Goal: Browse casually: Explore the website without a specific task or goal

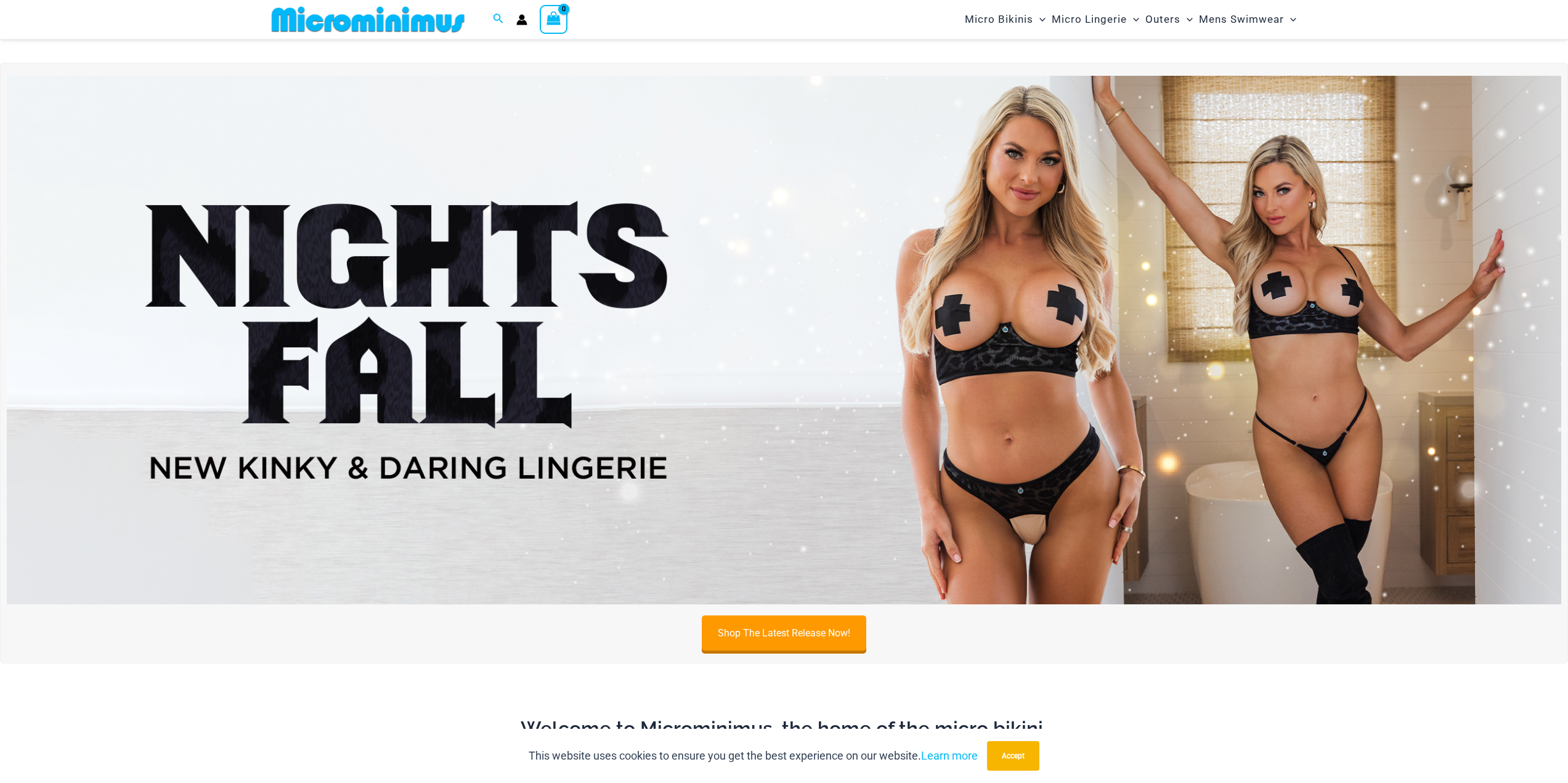
scroll to position [605, 0]
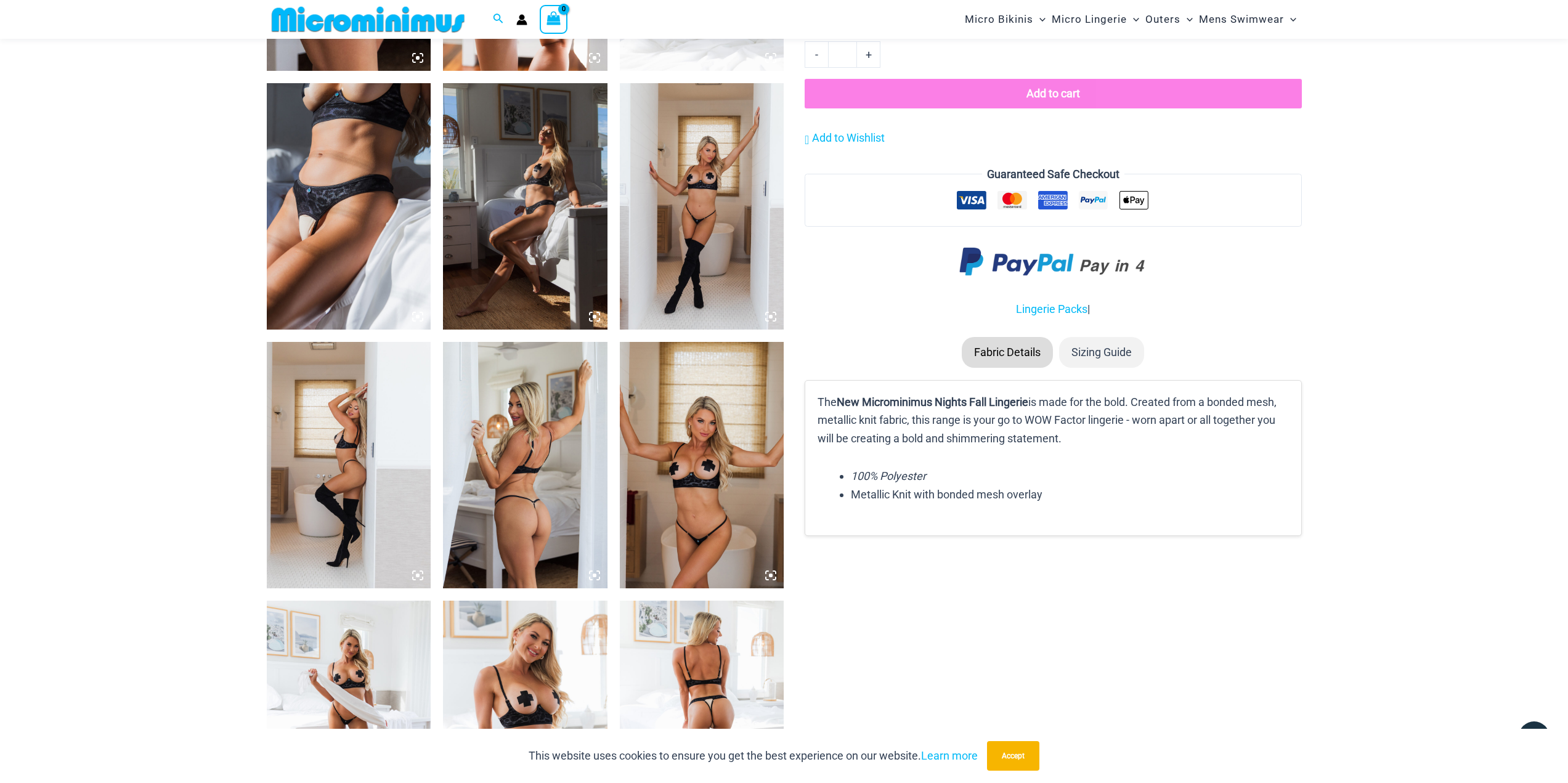
scroll to position [1354, 0]
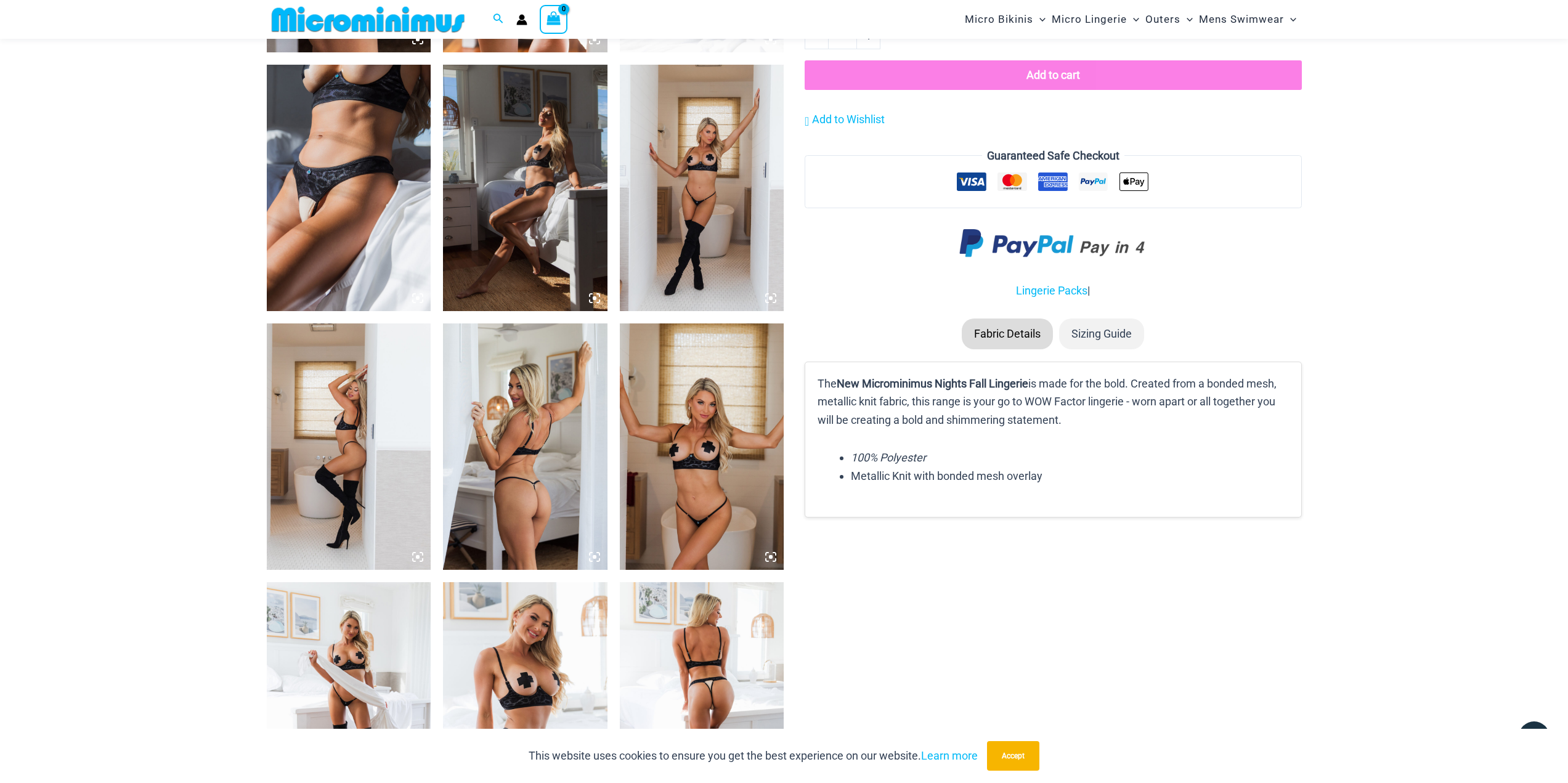
click at [725, 232] on img at bounding box center [702, 188] width 164 height 246
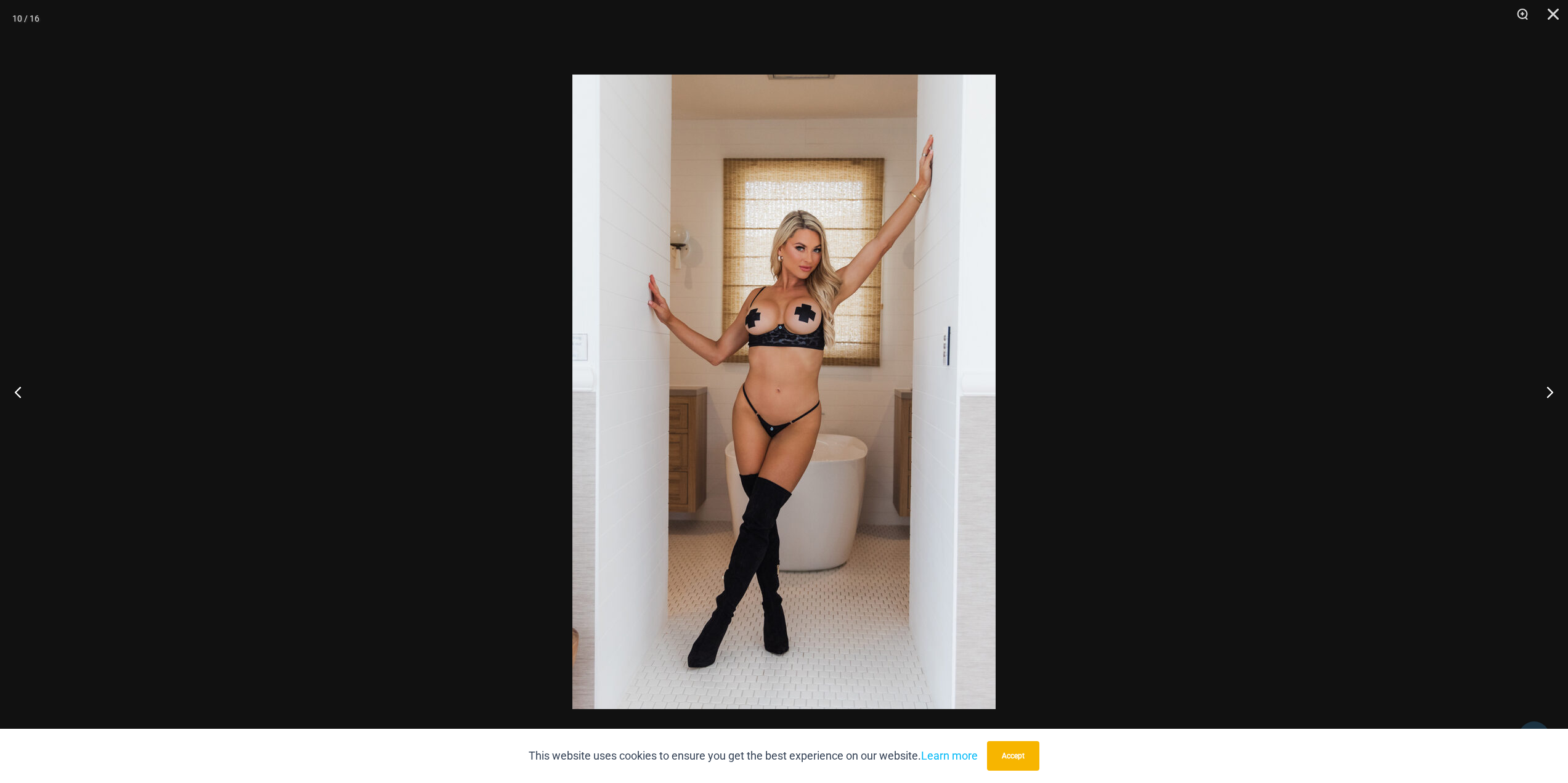
click at [797, 444] on img at bounding box center [784, 392] width 423 height 634
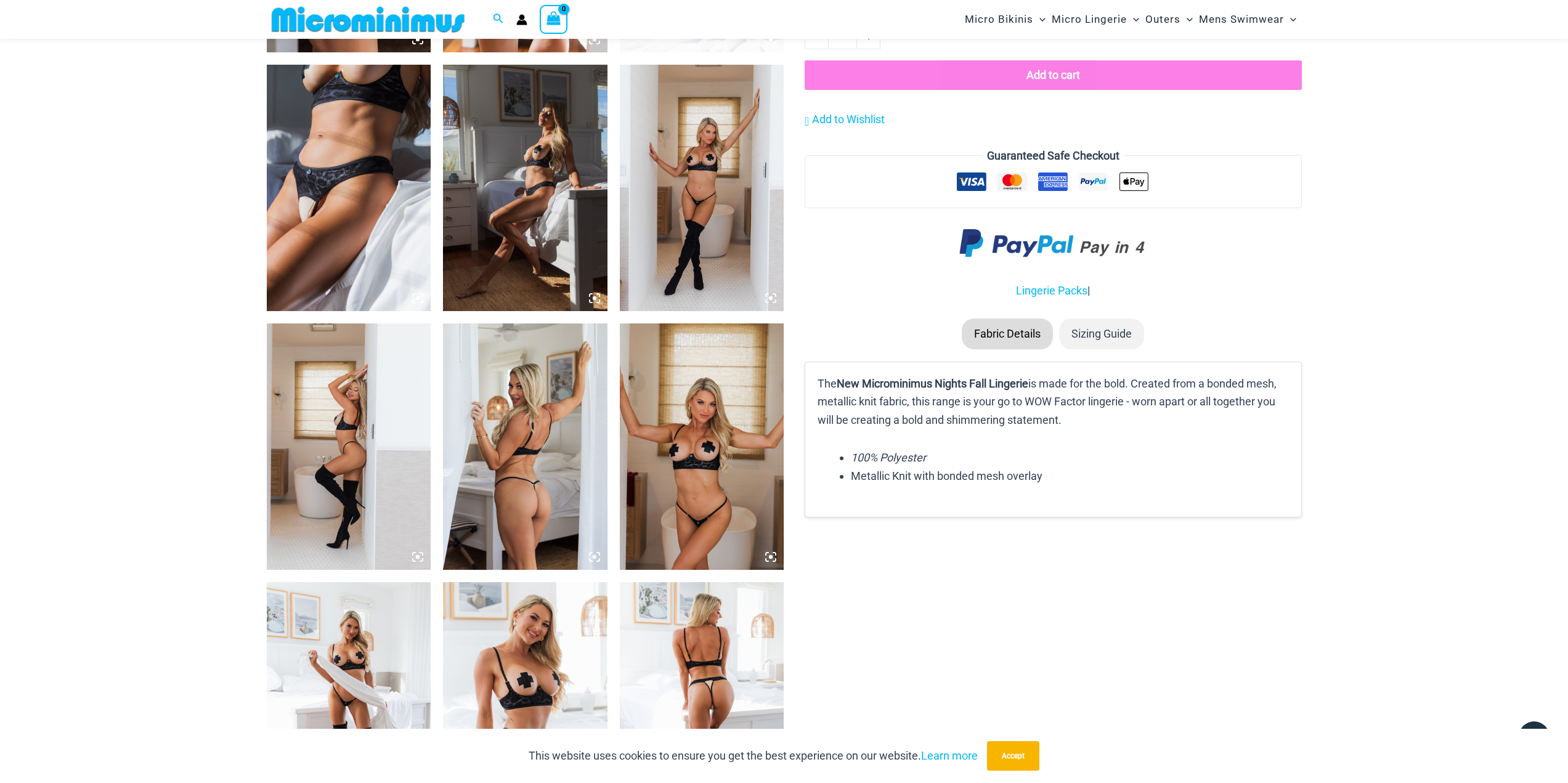
click at [760, 233] on img at bounding box center [702, 188] width 164 height 246
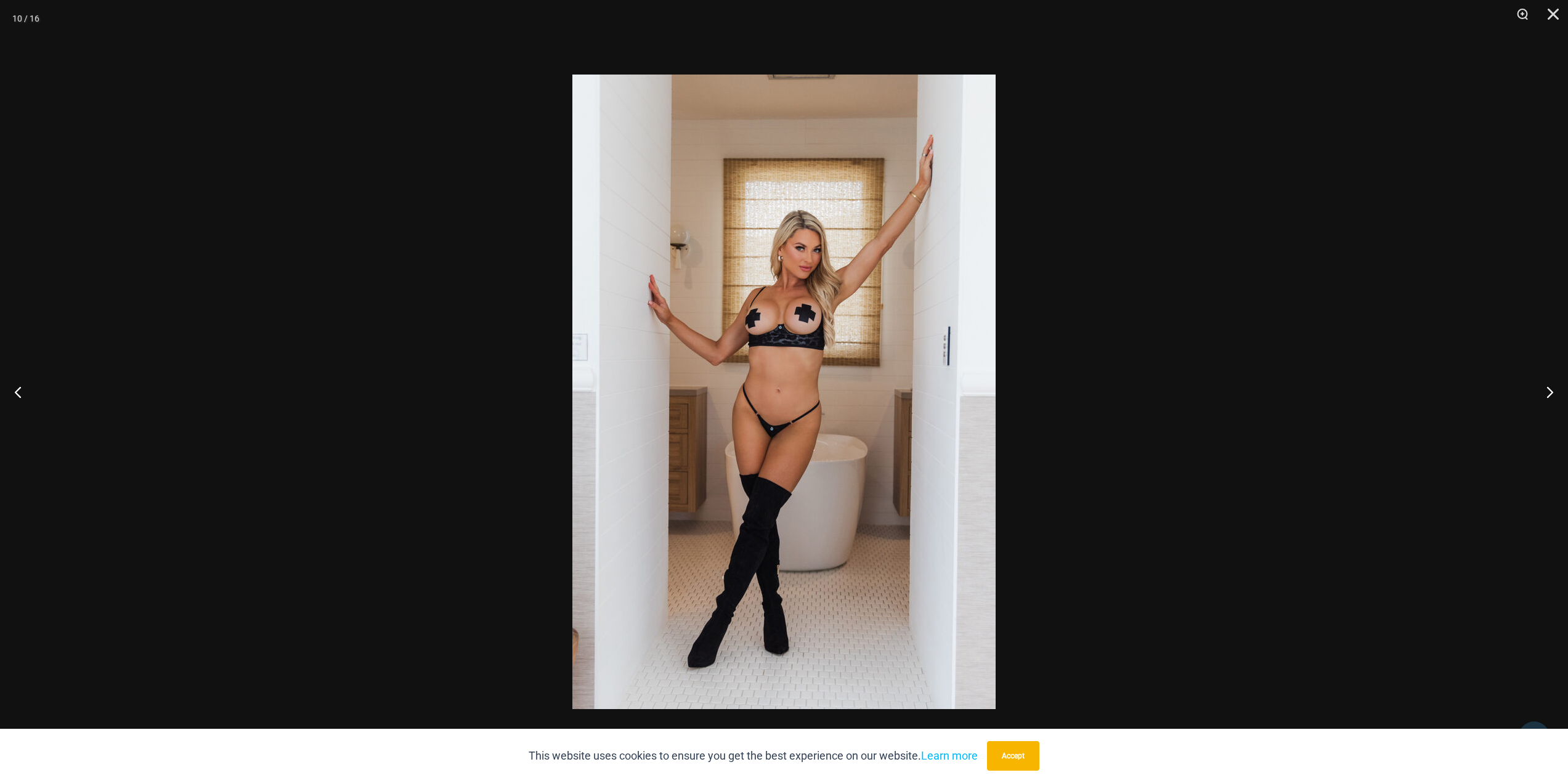
click at [799, 393] on img at bounding box center [784, 392] width 423 height 634
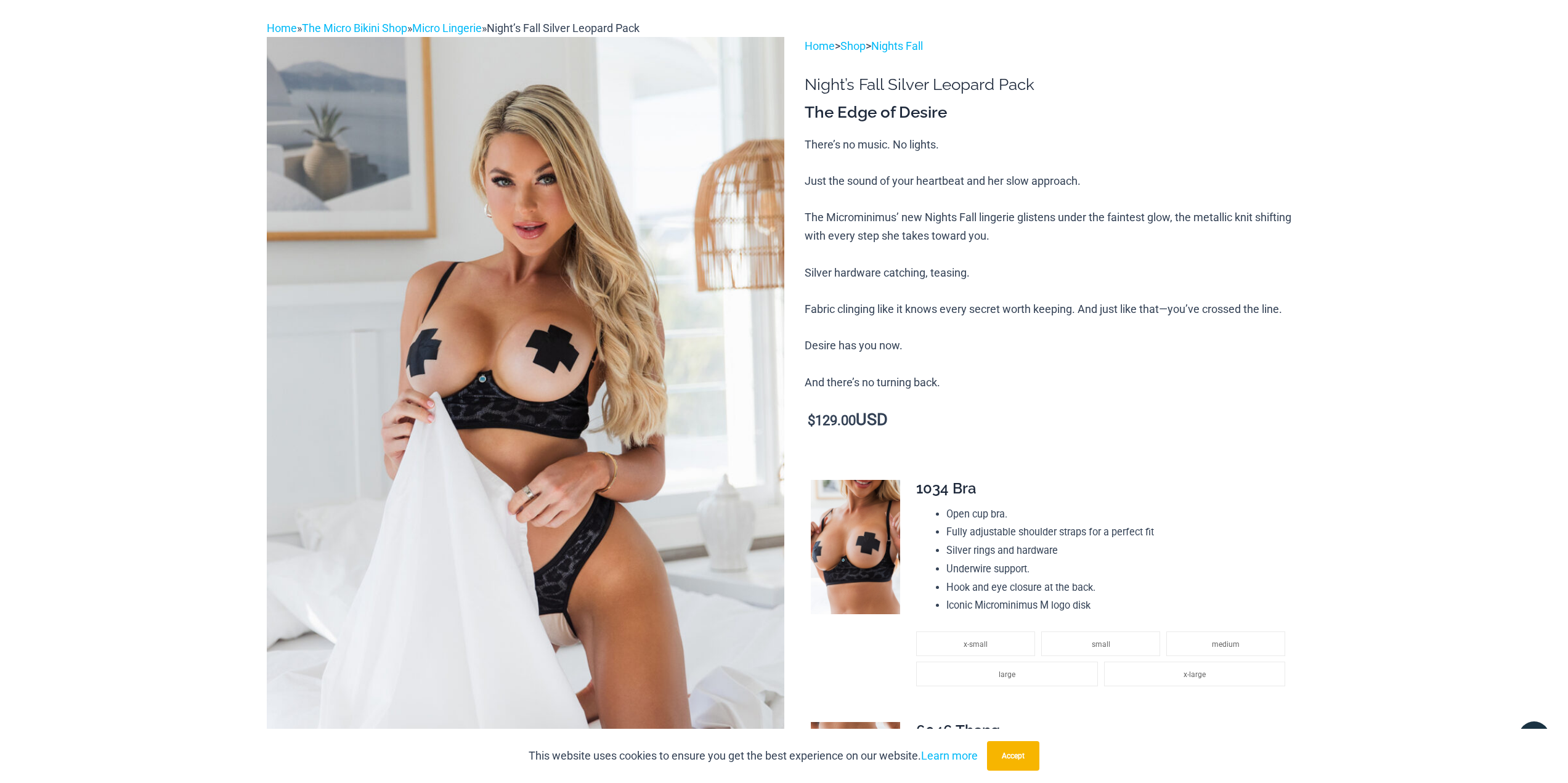
scroll to position [0, 0]
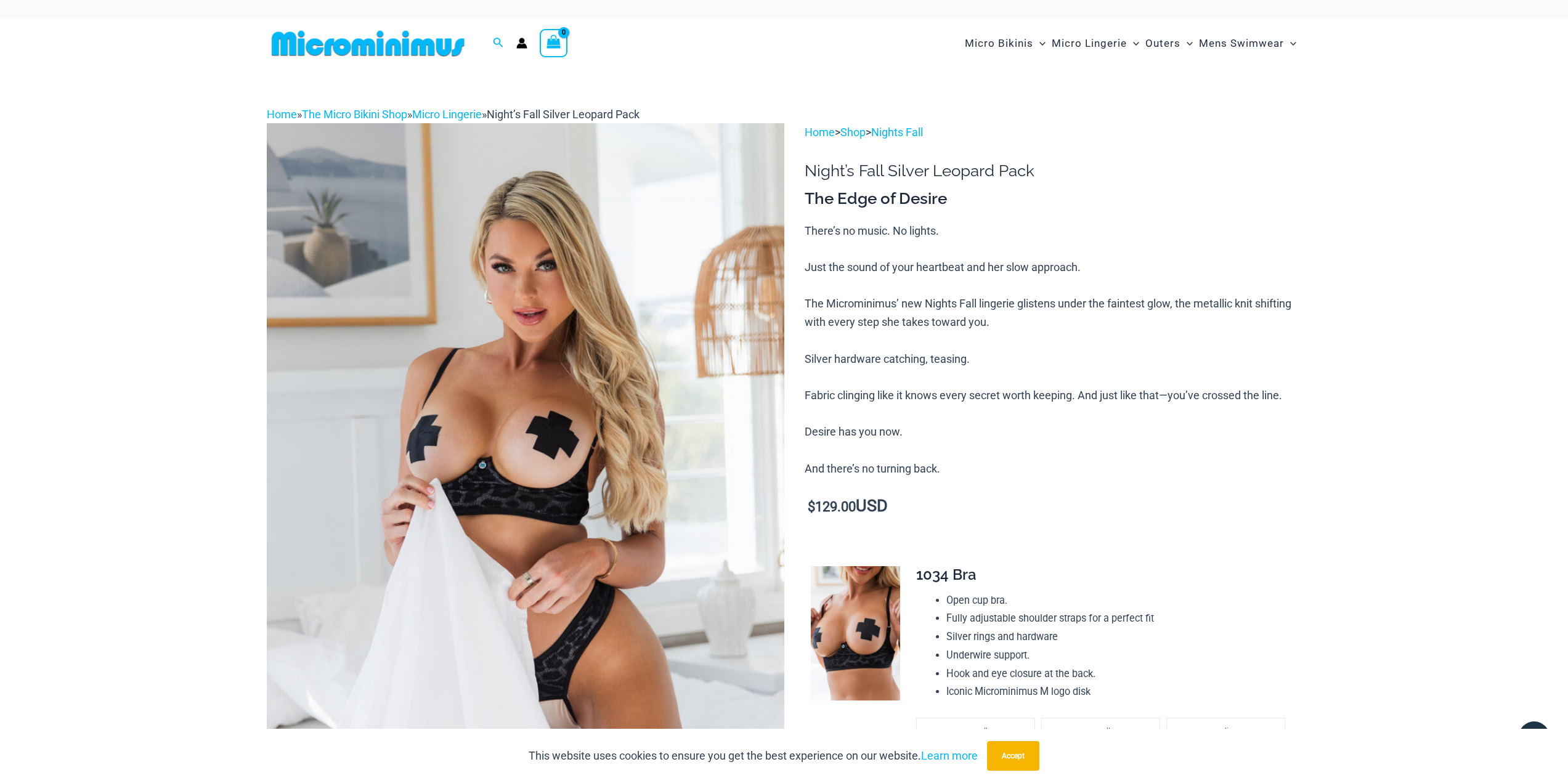
click at [404, 42] on img at bounding box center [368, 44] width 203 height 28
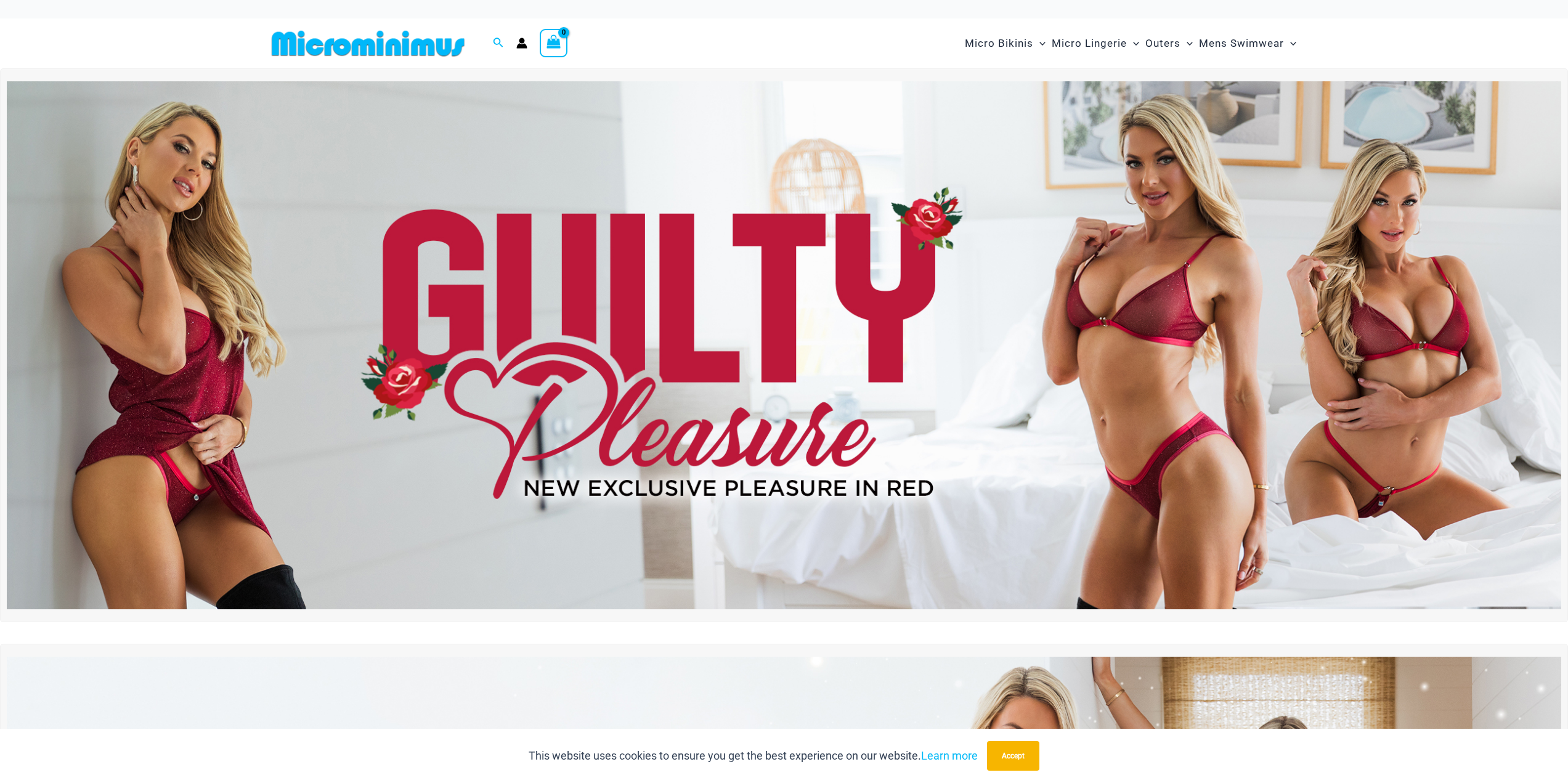
drag, startPoint x: 0, startPoint y: 0, endPoint x: 613, endPoint y: 201, distance: 645.1
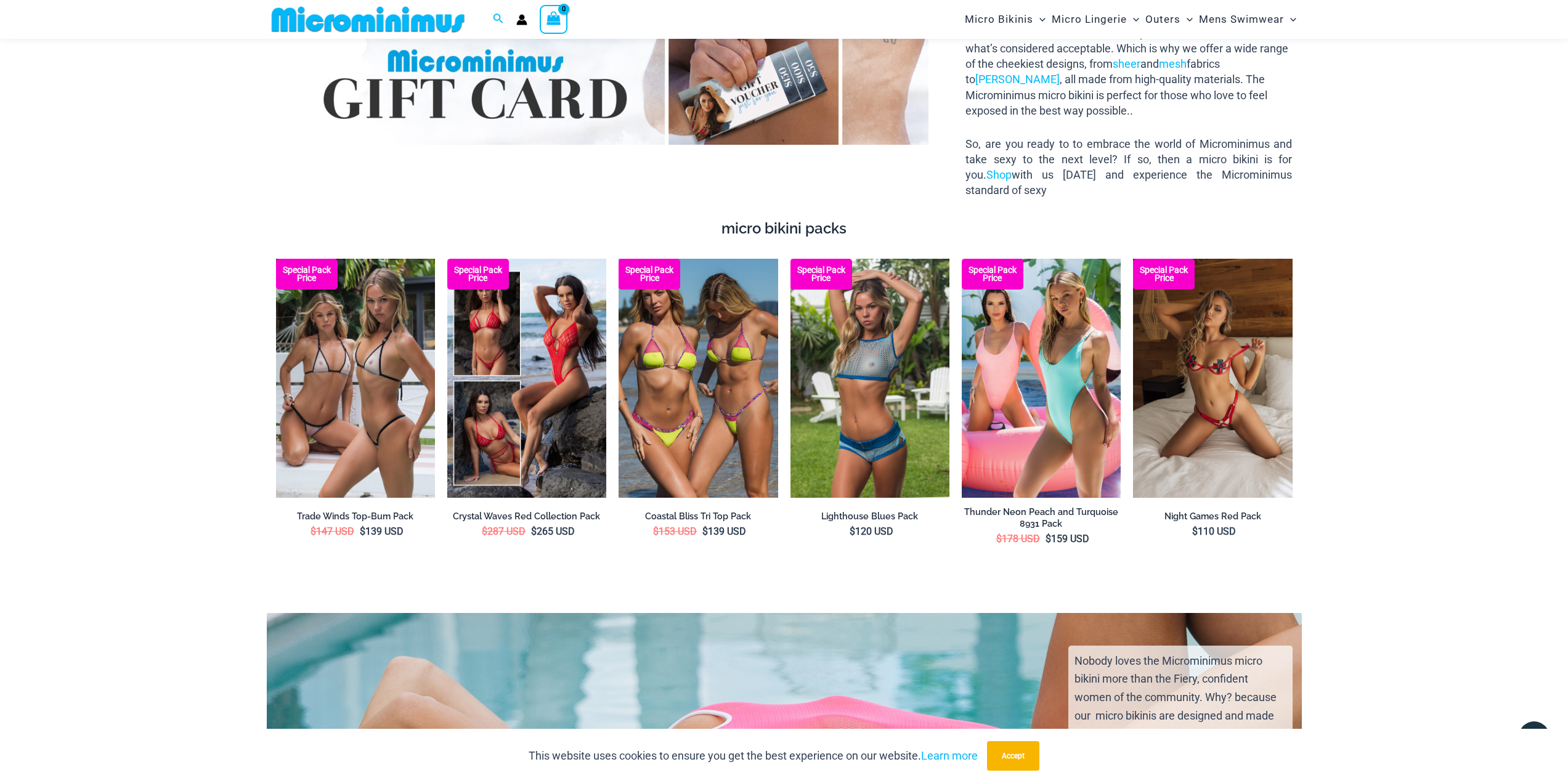
scroll to position [2514, 0]
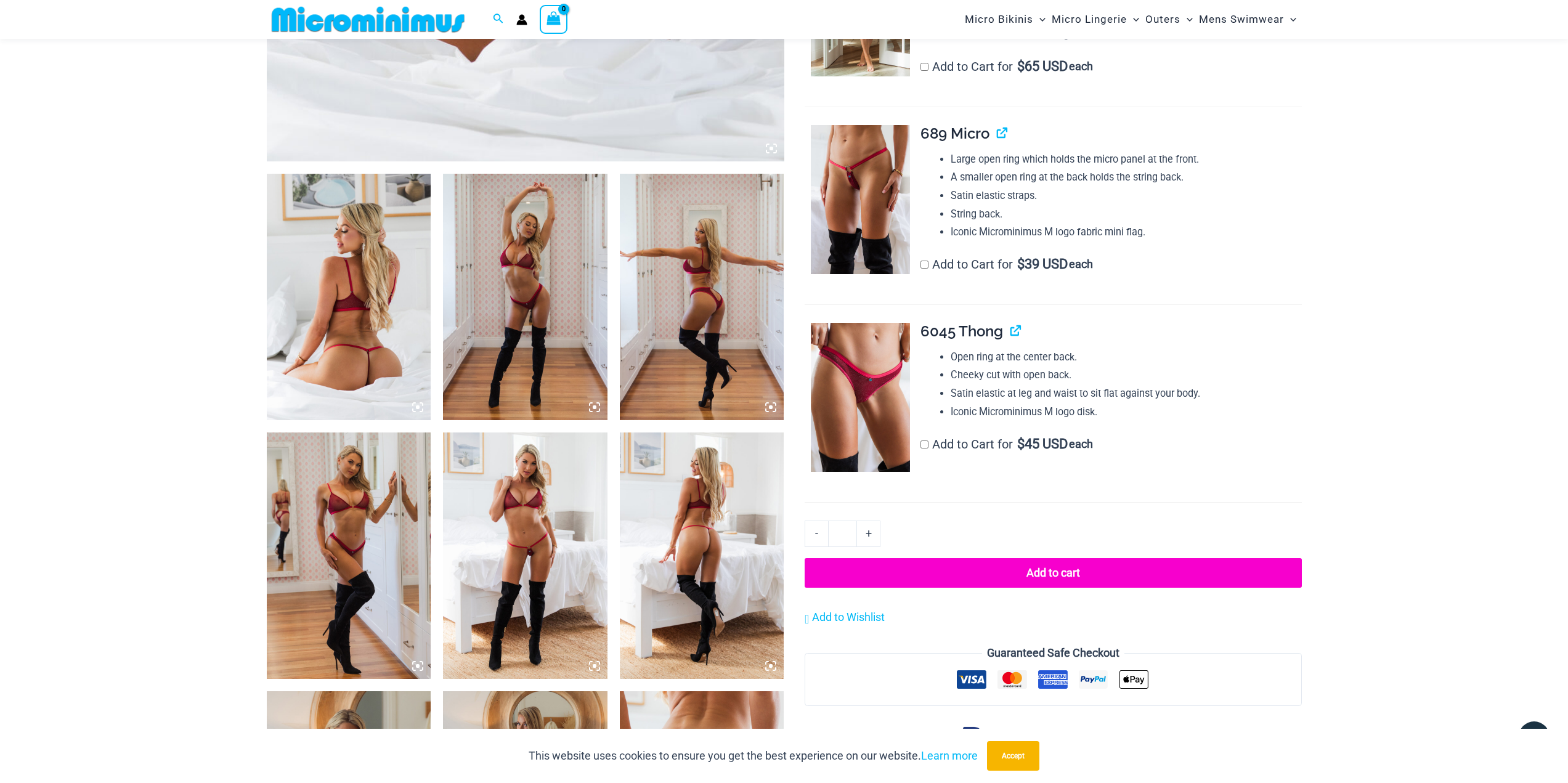
scroll to position [727, 0]
click at [548, 496] on img at bounding box center [525, 555] width 164 height 246
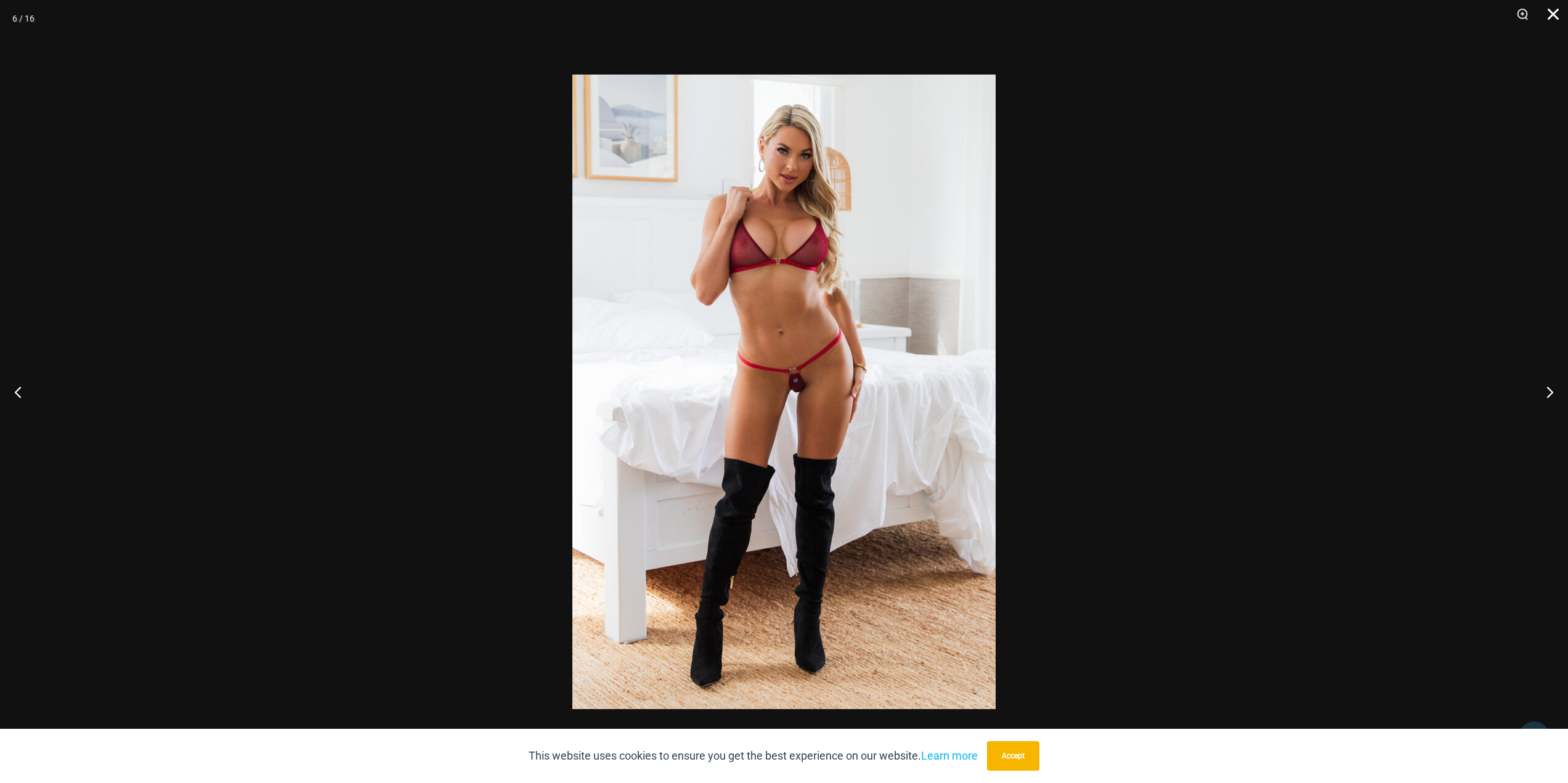
click at [1550, 22] on button "Close" at bounding box center [1548, 18] width 31 height 37
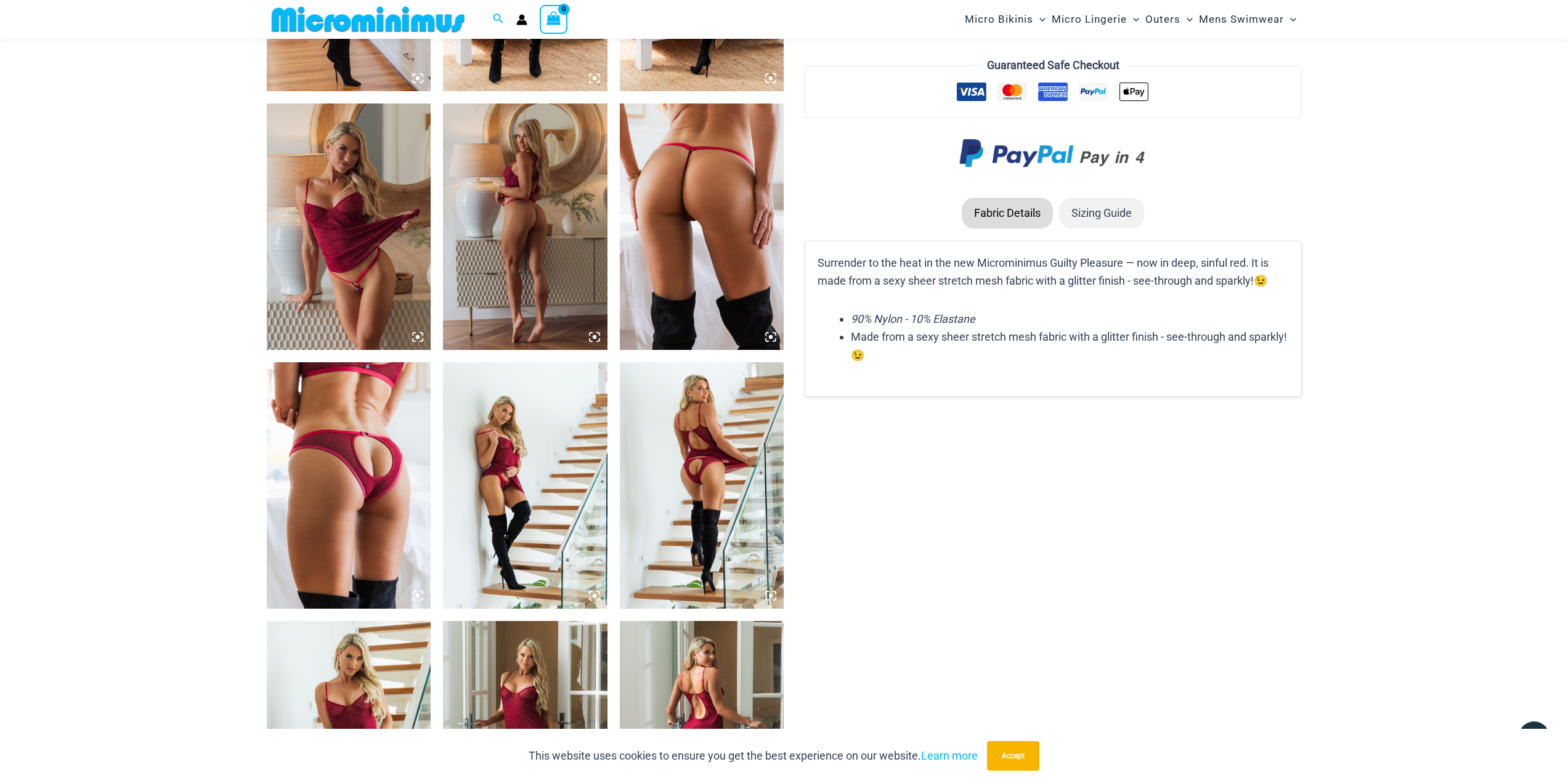
scroll to position [1343, 0]
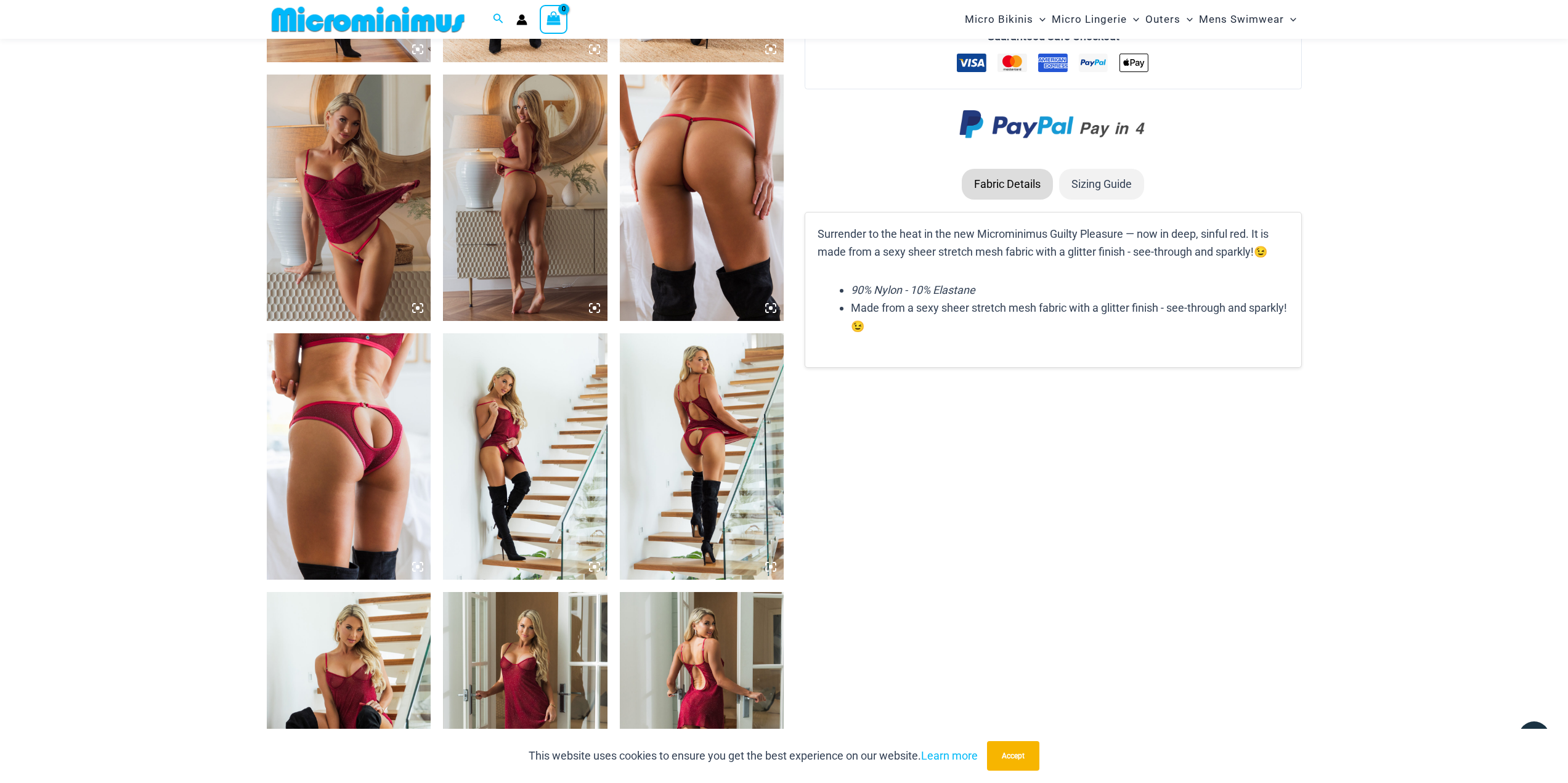
click at [730, 426] on img at bounding box center [702, 456] width 164 height 246
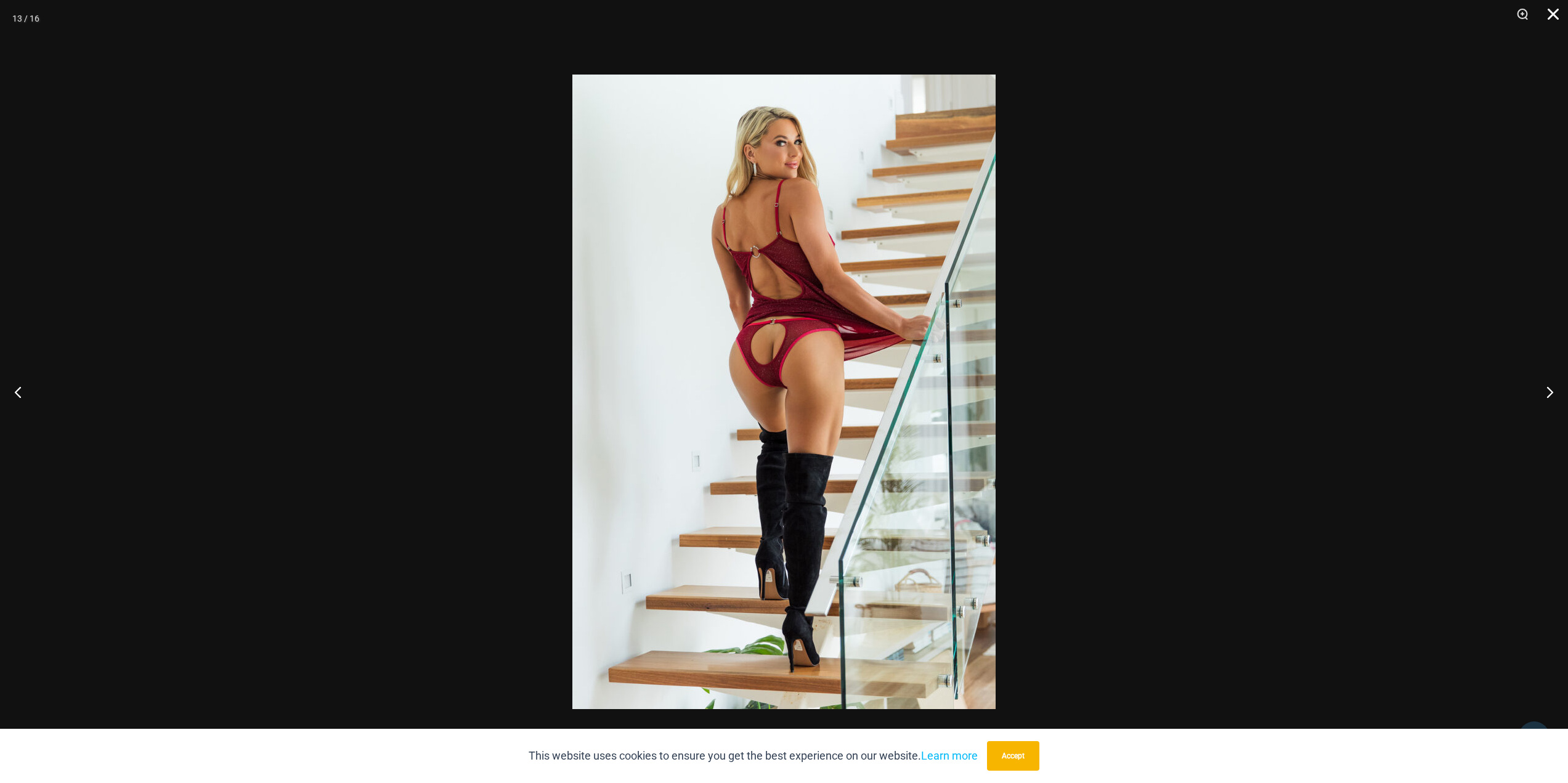
click at [1558, 7] on button "Close" at bounding box center [1548, 18] width 31 height 37
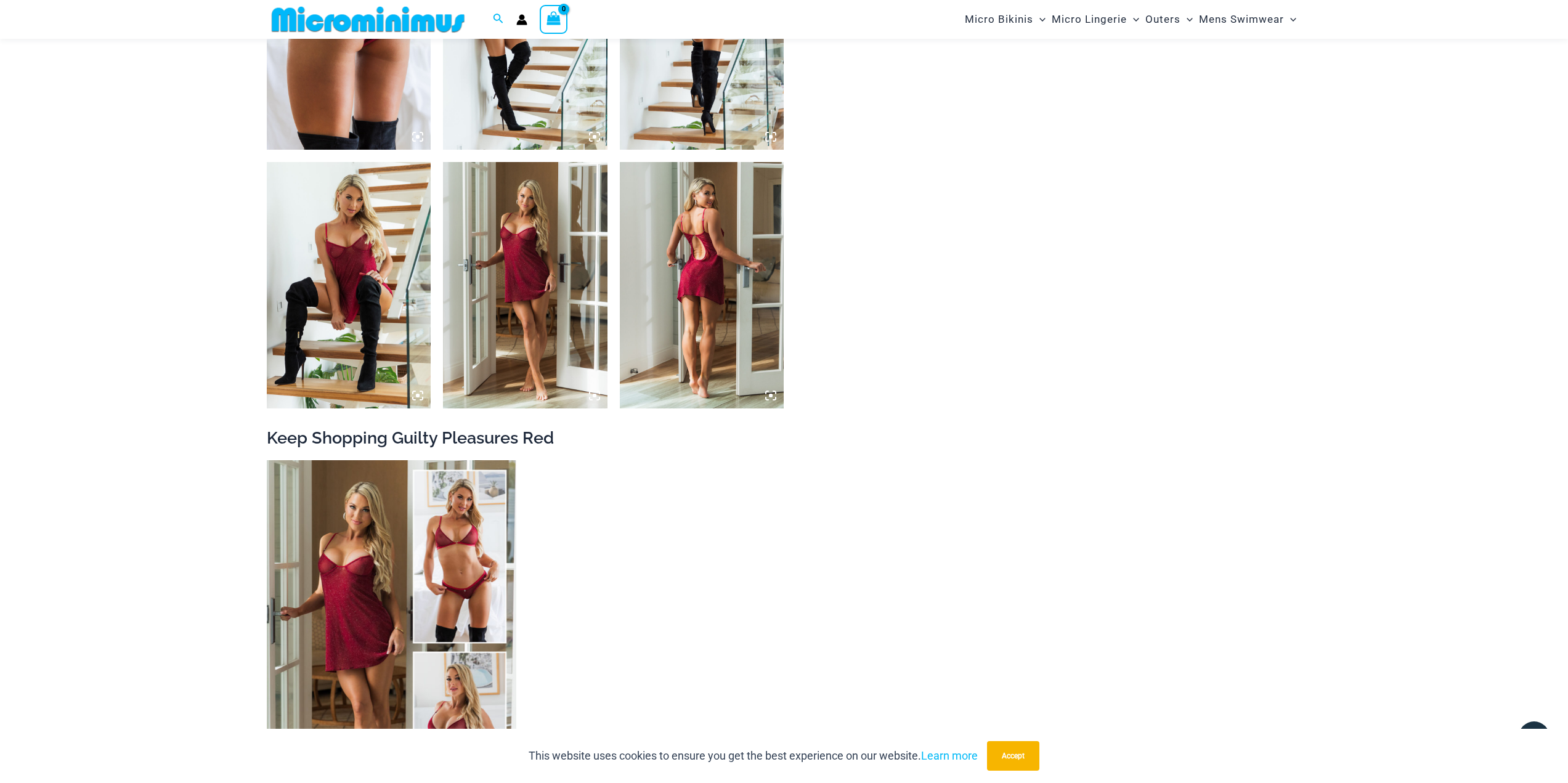
scroll to position [1775, 0]
click at [363, 298] on img at bounding box center [349, 284] width 164 height 246
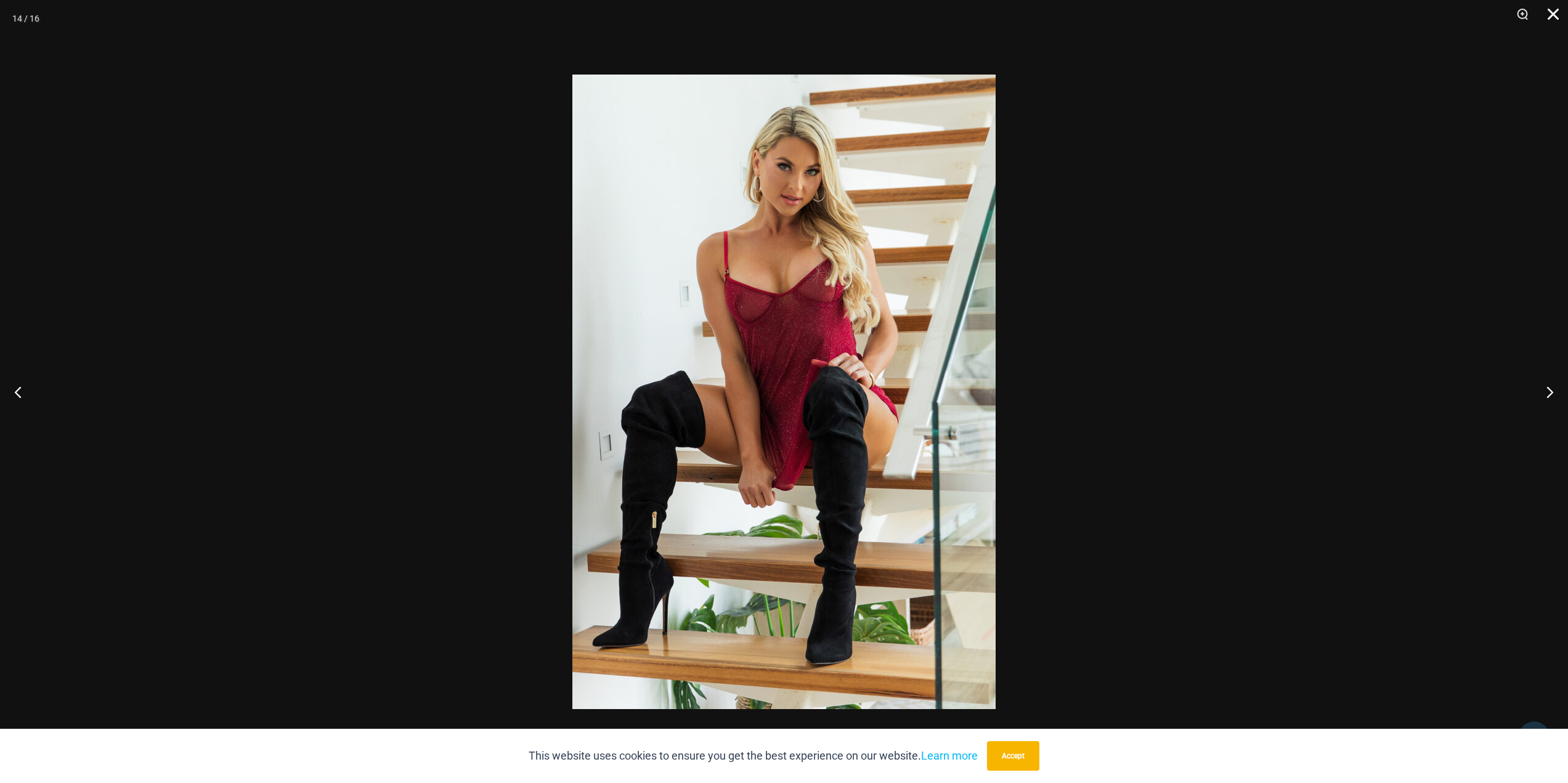
click at [1546, 14] on button "Close" at bounding box center [1548, 18] width 31 height 37
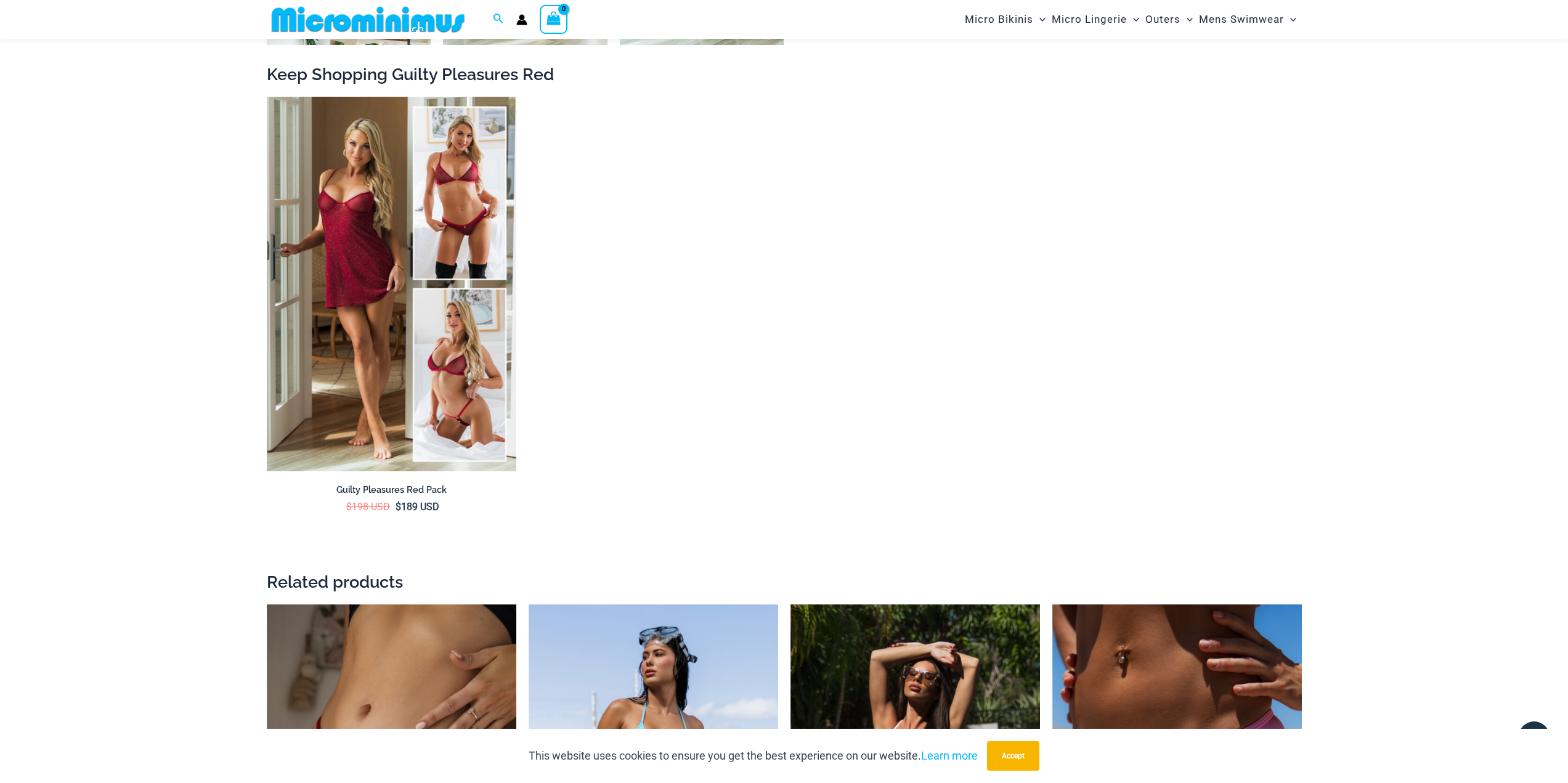
scroll to position [2145, 0]
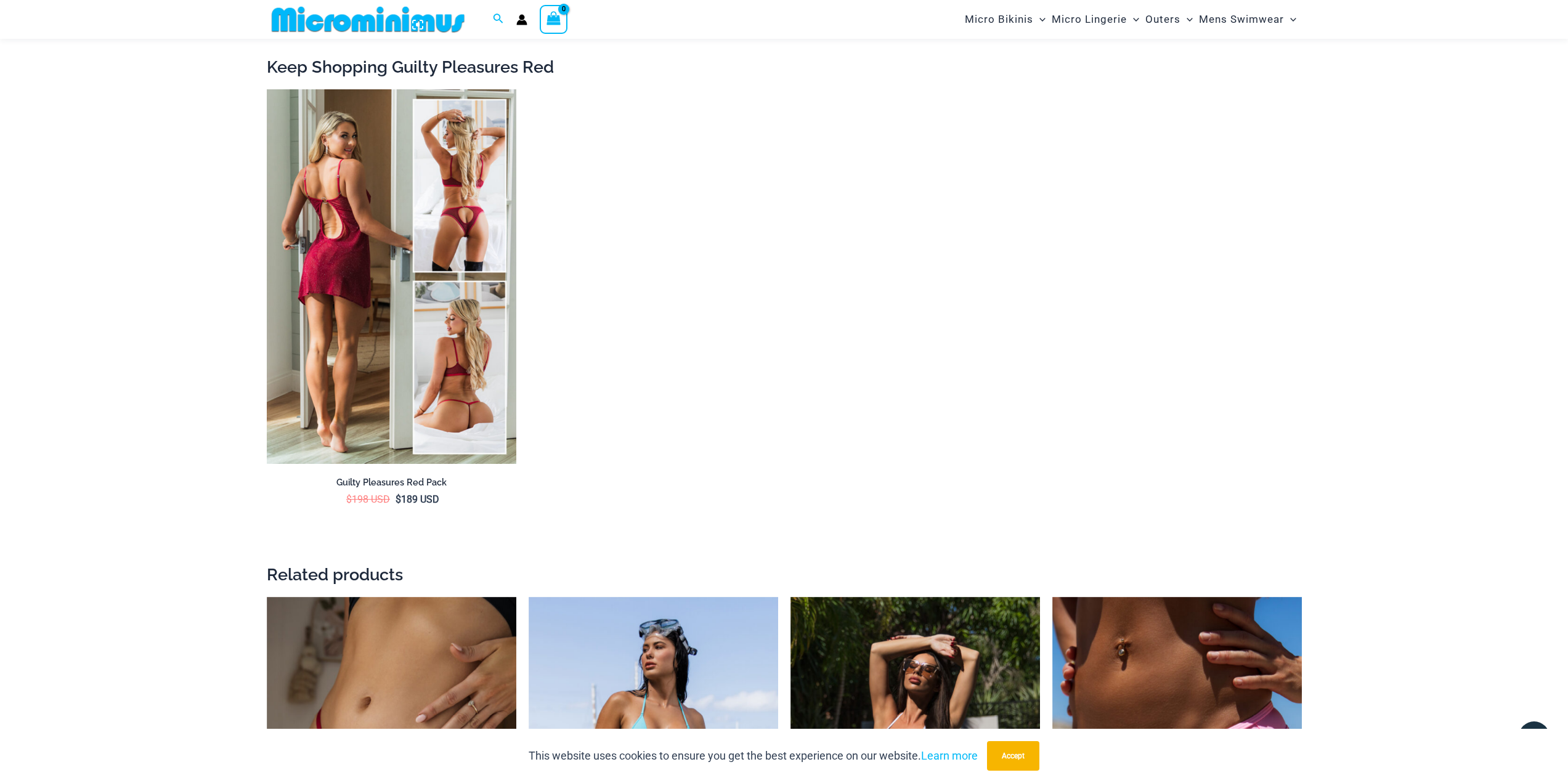
click at [487, 187] on img at bounding box center [391, 276] width 249 height 375
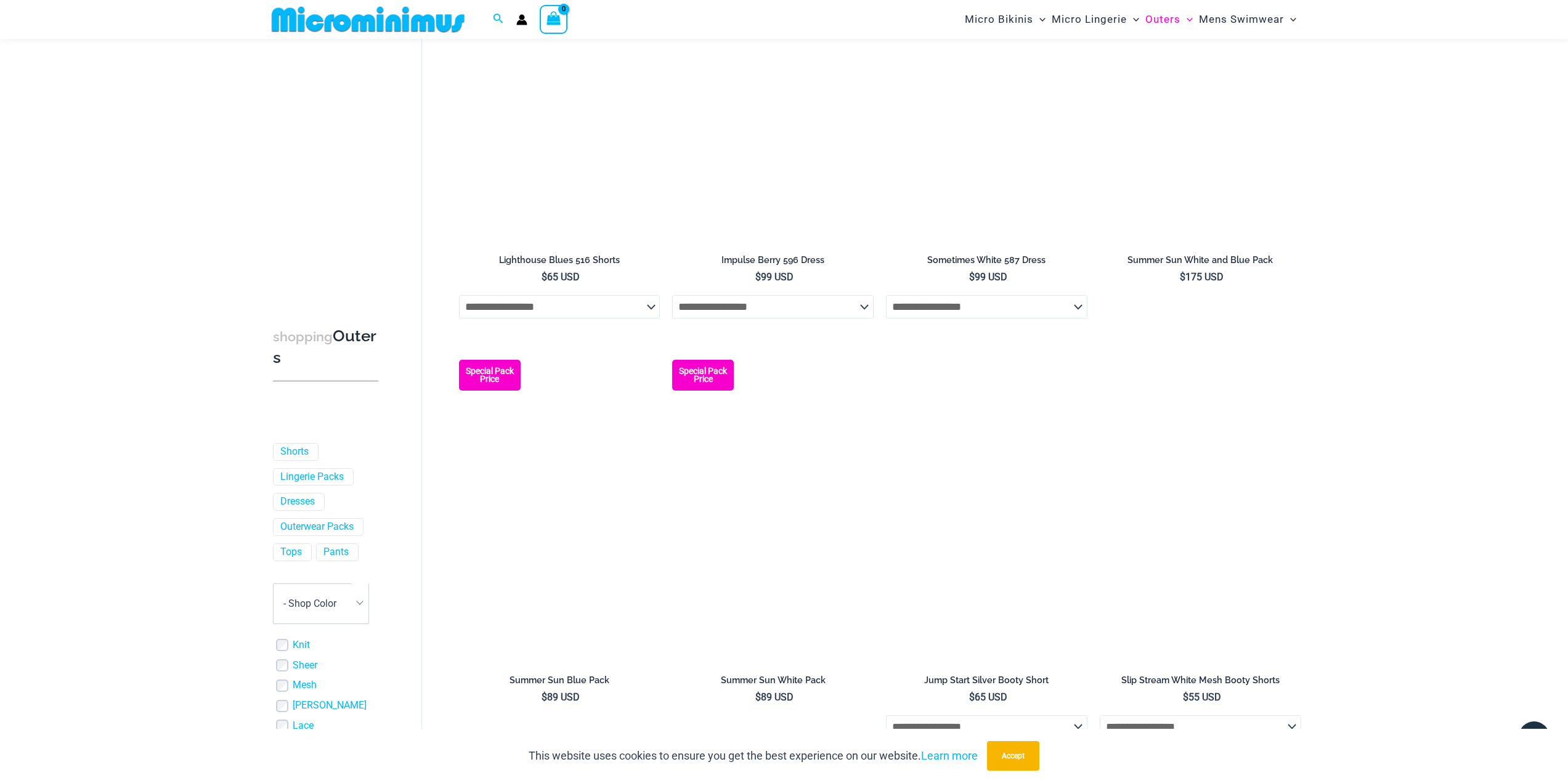
scroll to position [1900, 0]
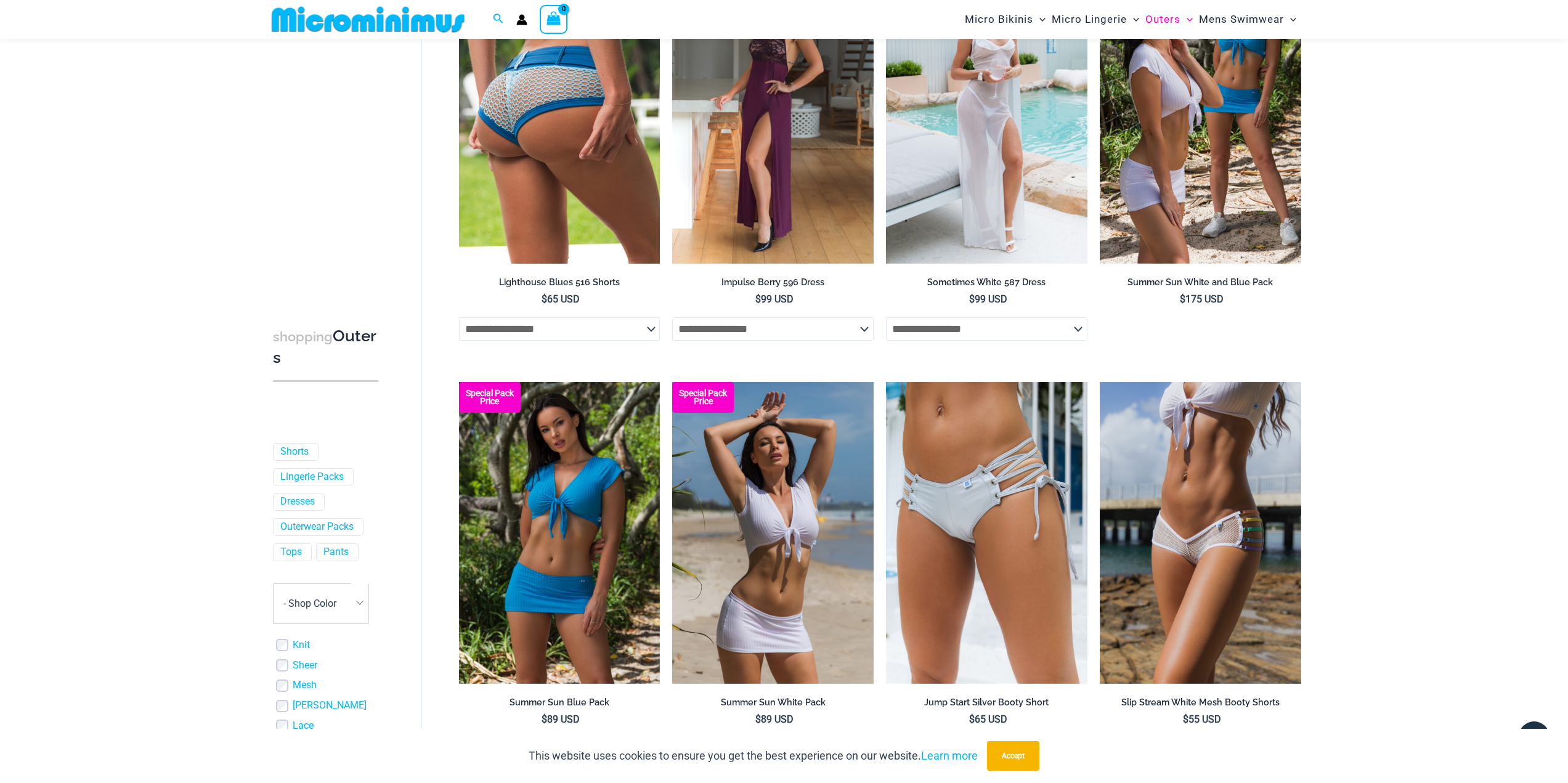
click at [571, 202] on img at bounding box center [559, 112] width 201 height 301
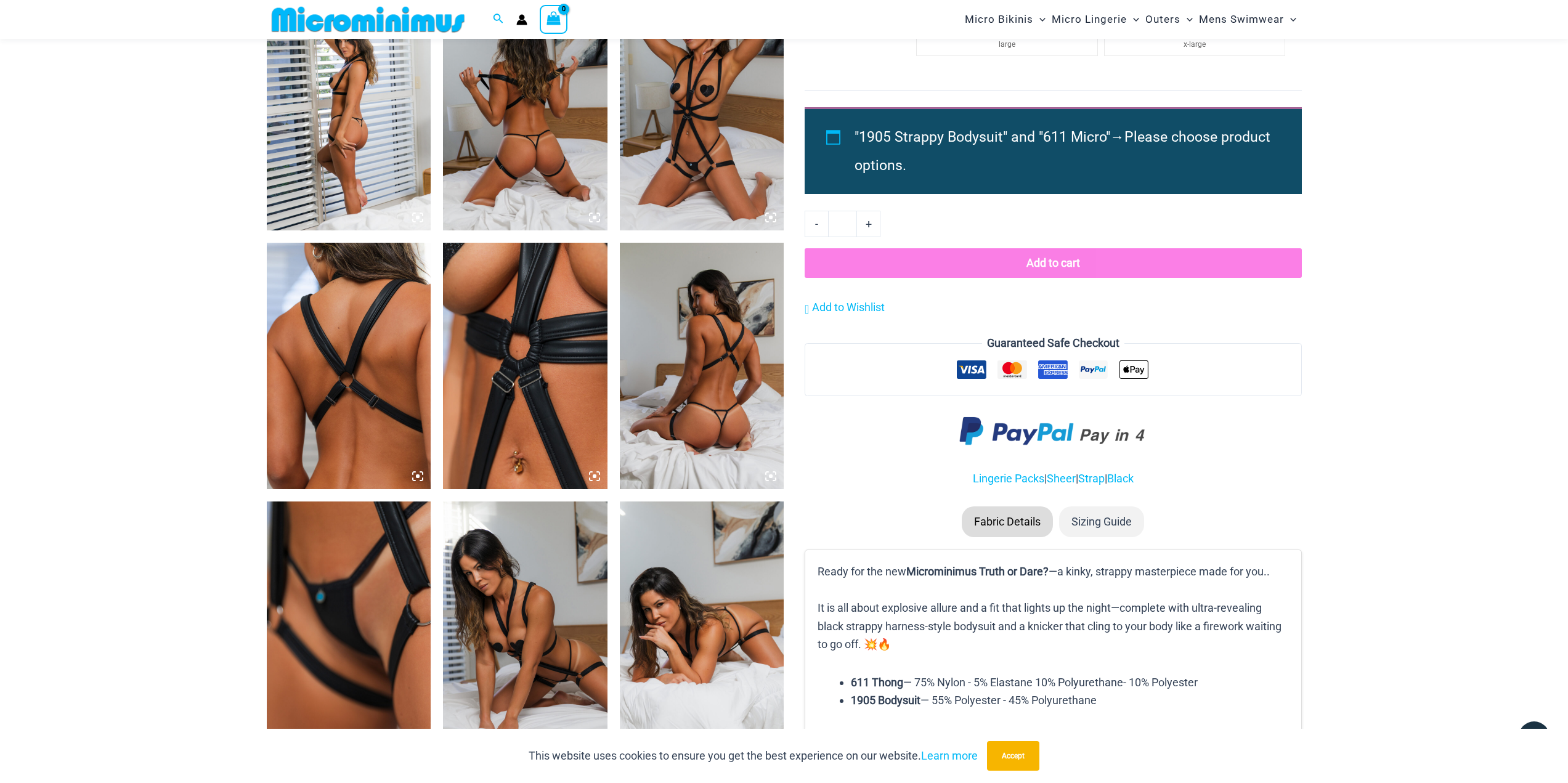
scroll to position [1098, 0]
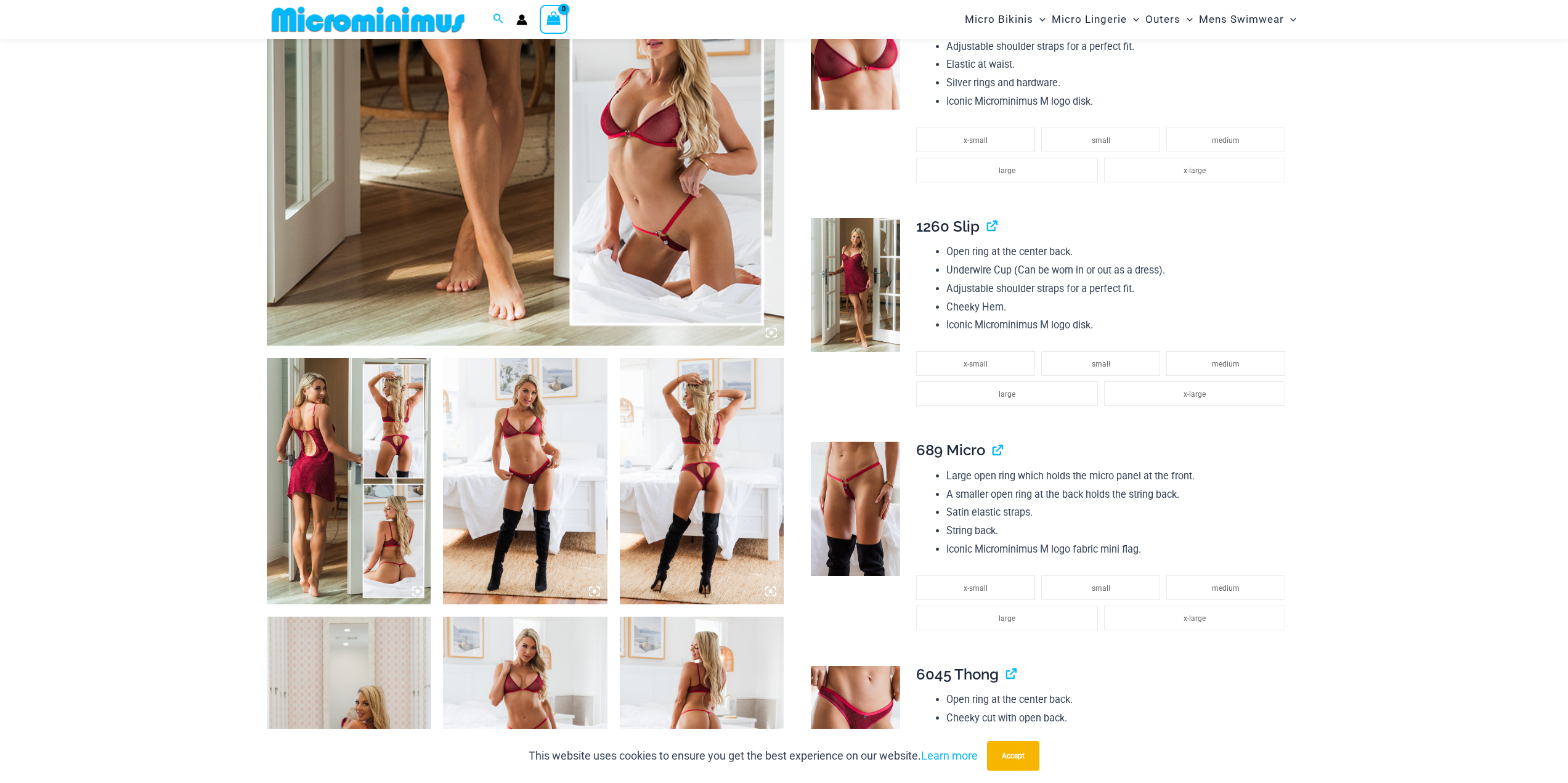
scroll to position [850, 0]
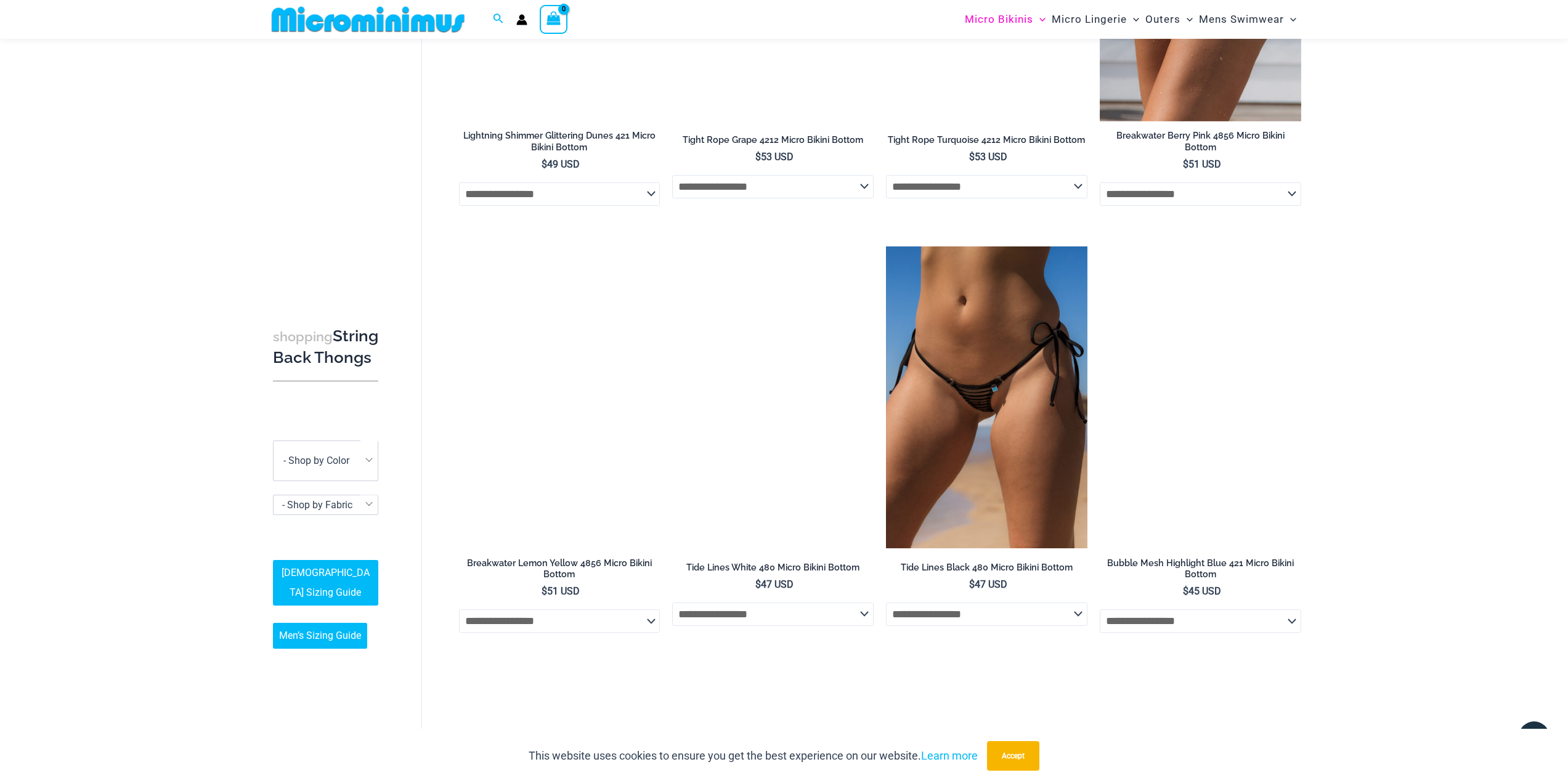
scroll to position [1777, 0]
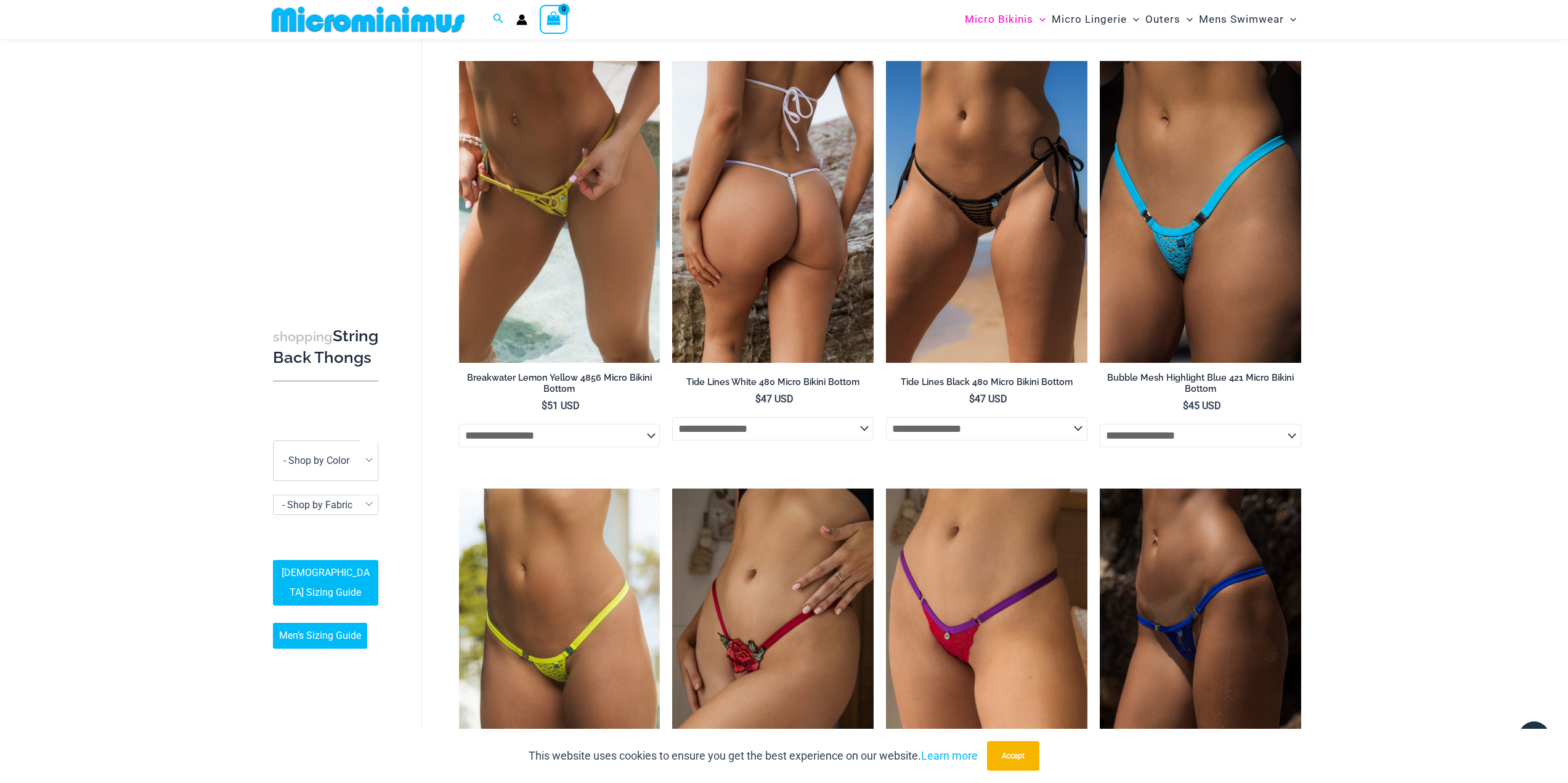
click at [817, 267] on img at bounding box center [773, 211] width 201 height 301
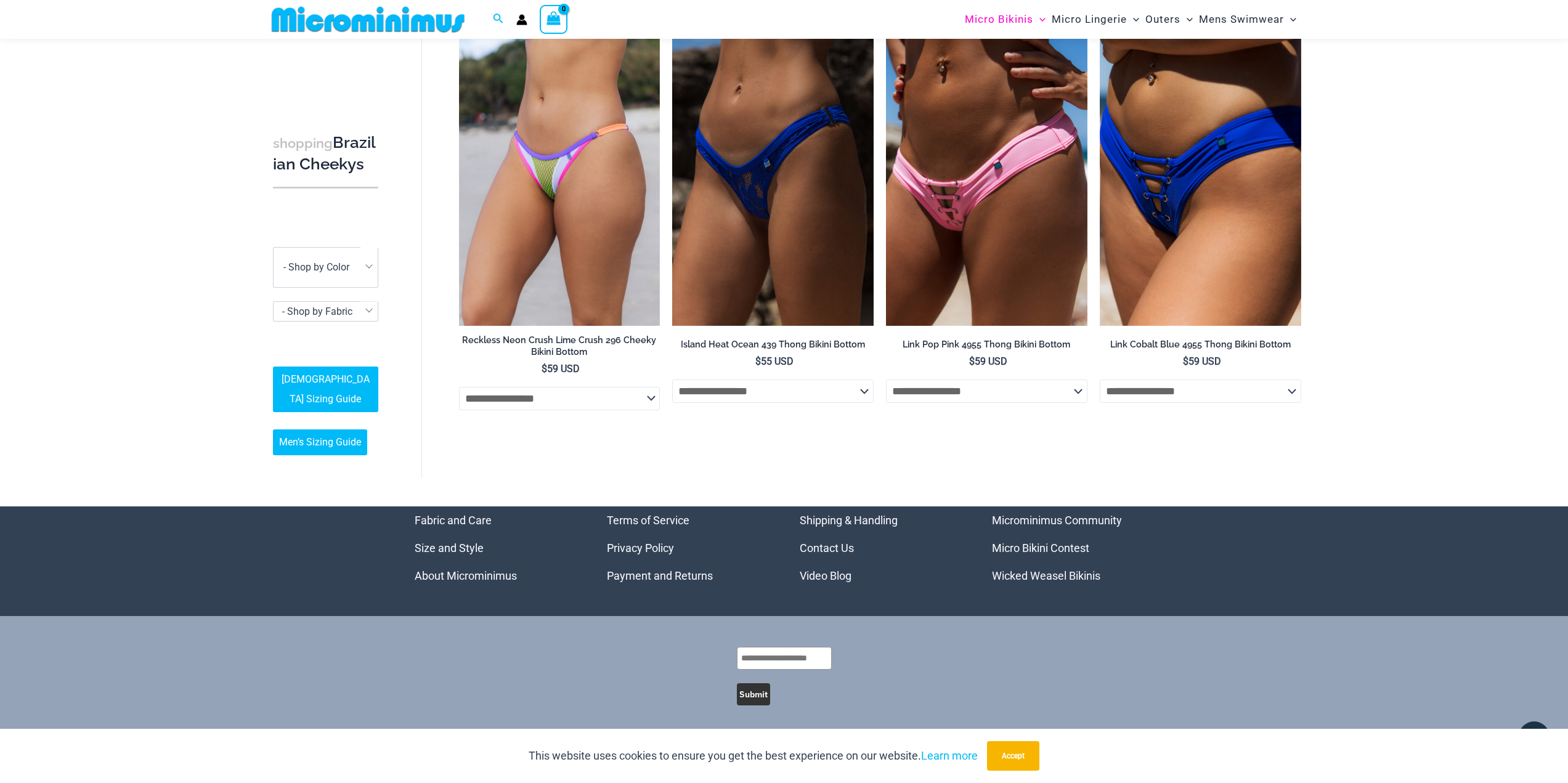
scroll to position [975, 0]
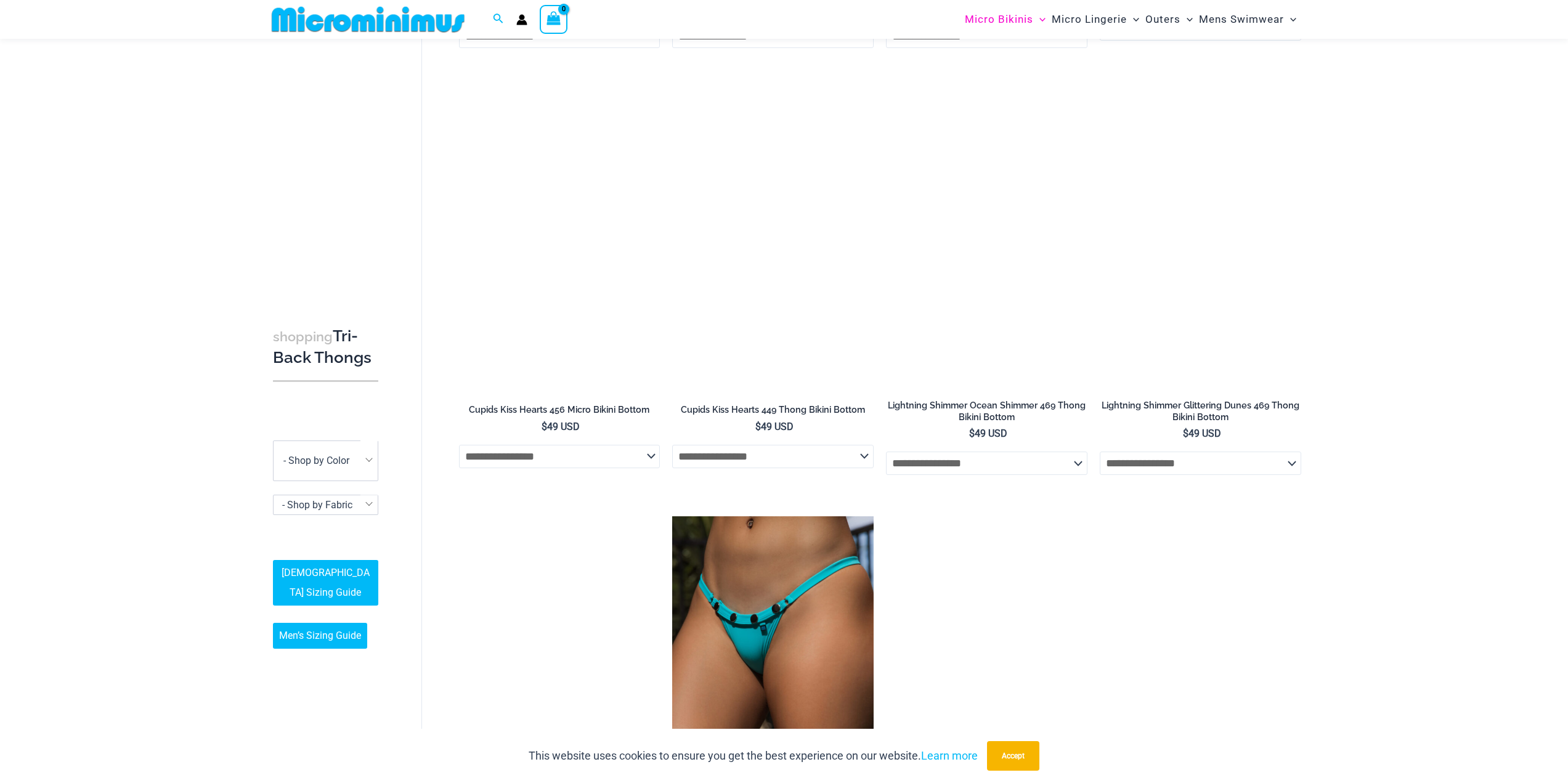
scroll to position [1540, 0]
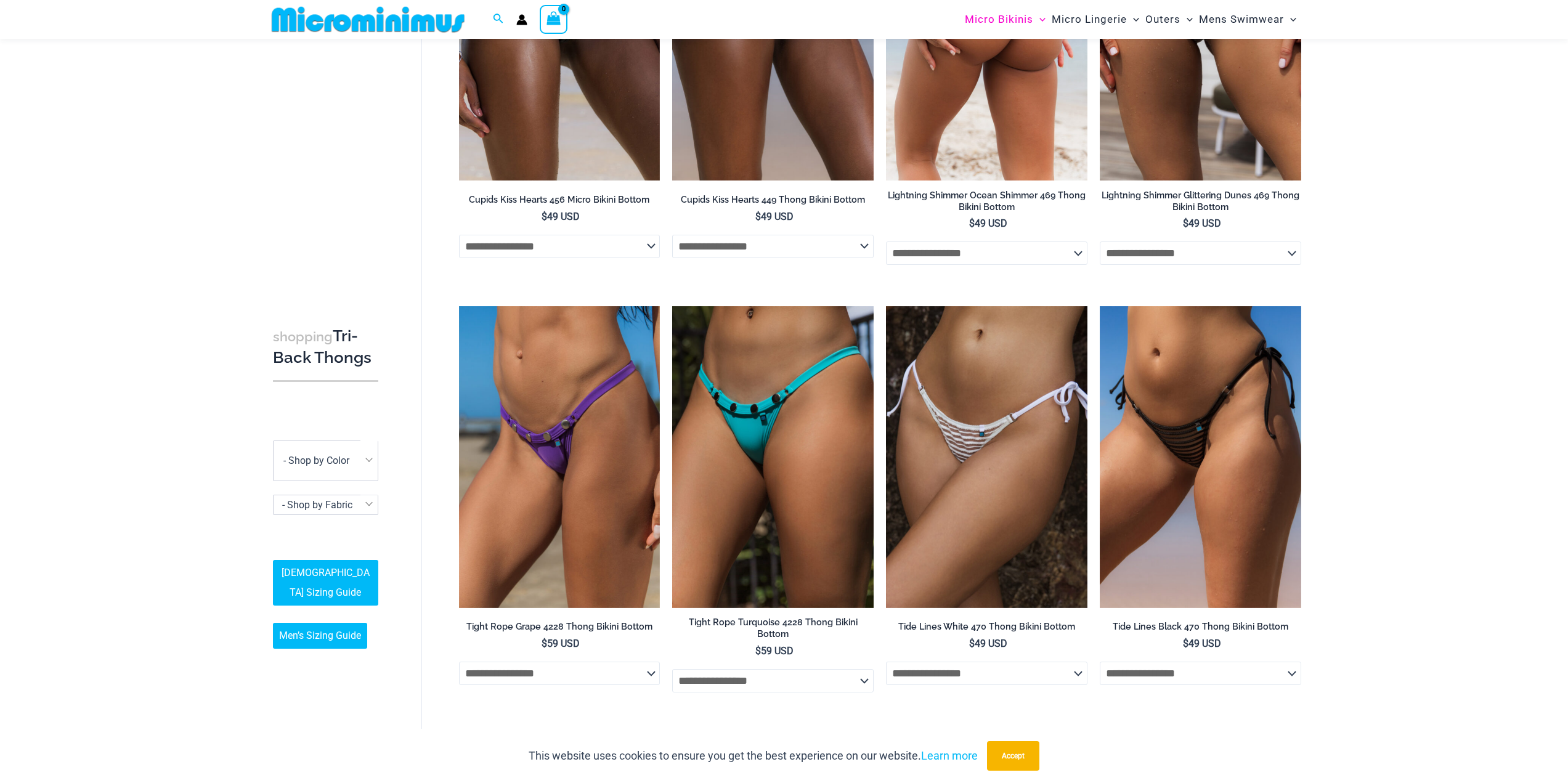
click at [1051, 163] on img at bounding box center [987, 29] width 201 height 301
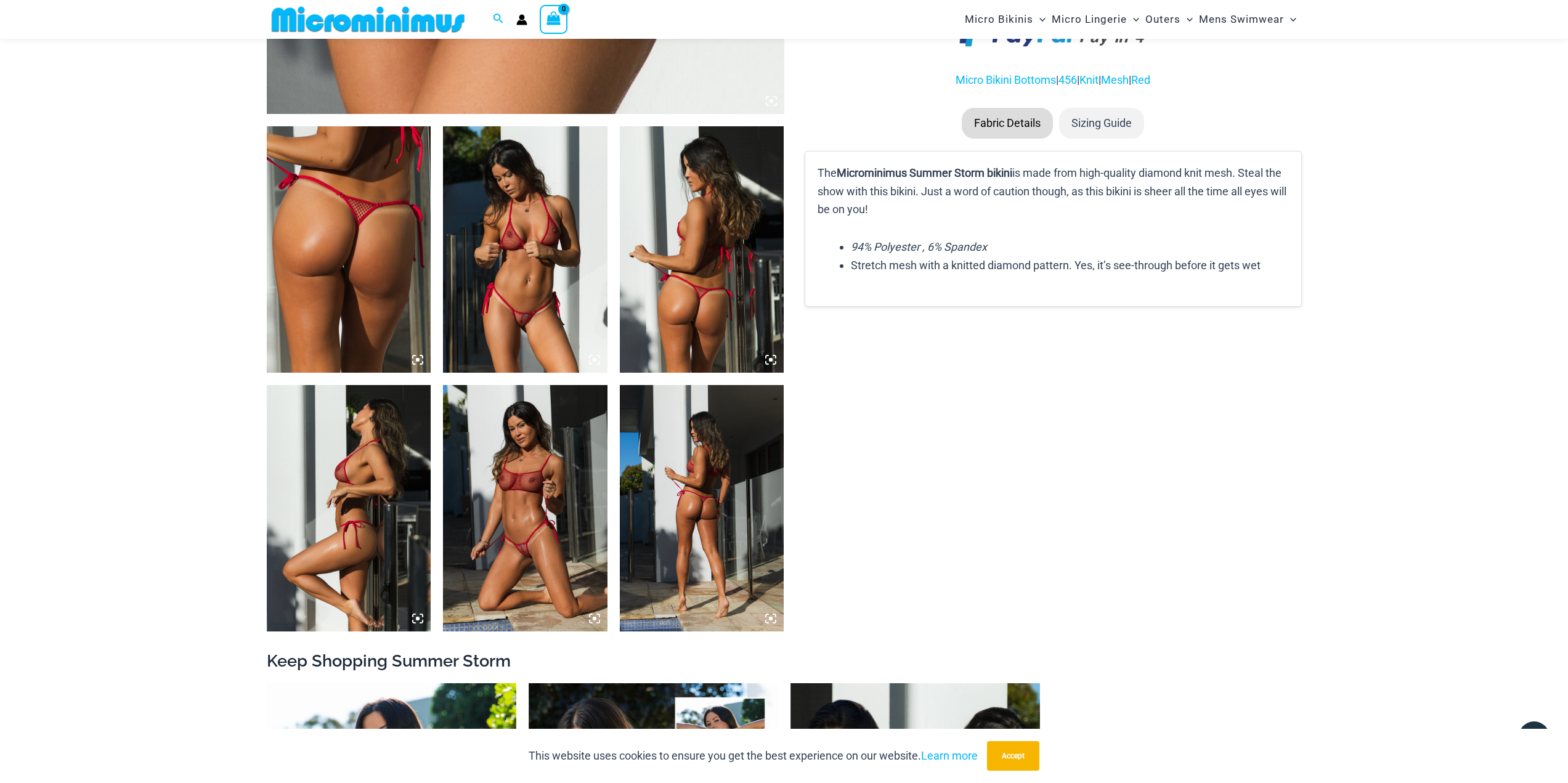
scroll to position [789, 0]
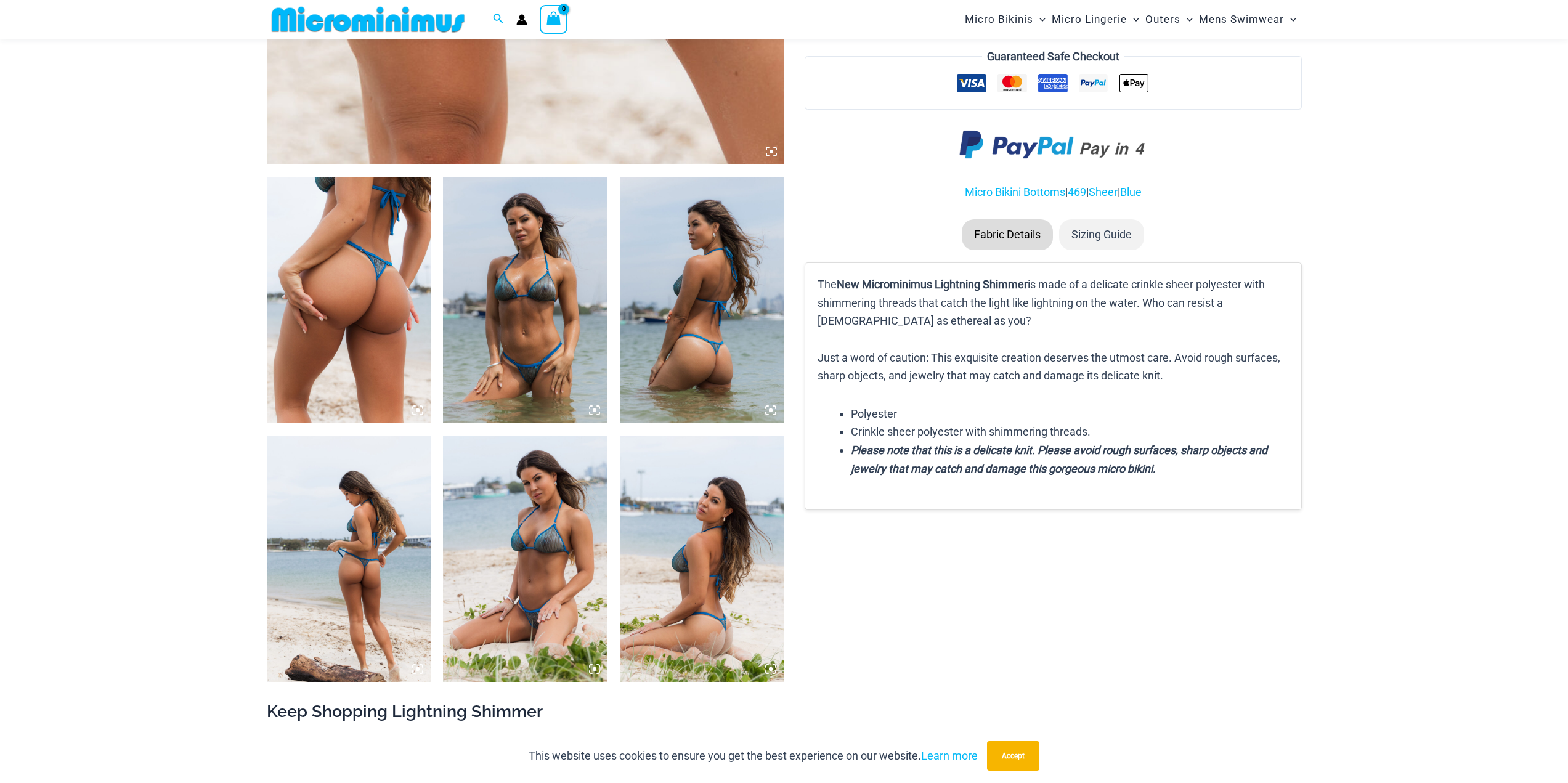
scroll to position [728, 0]
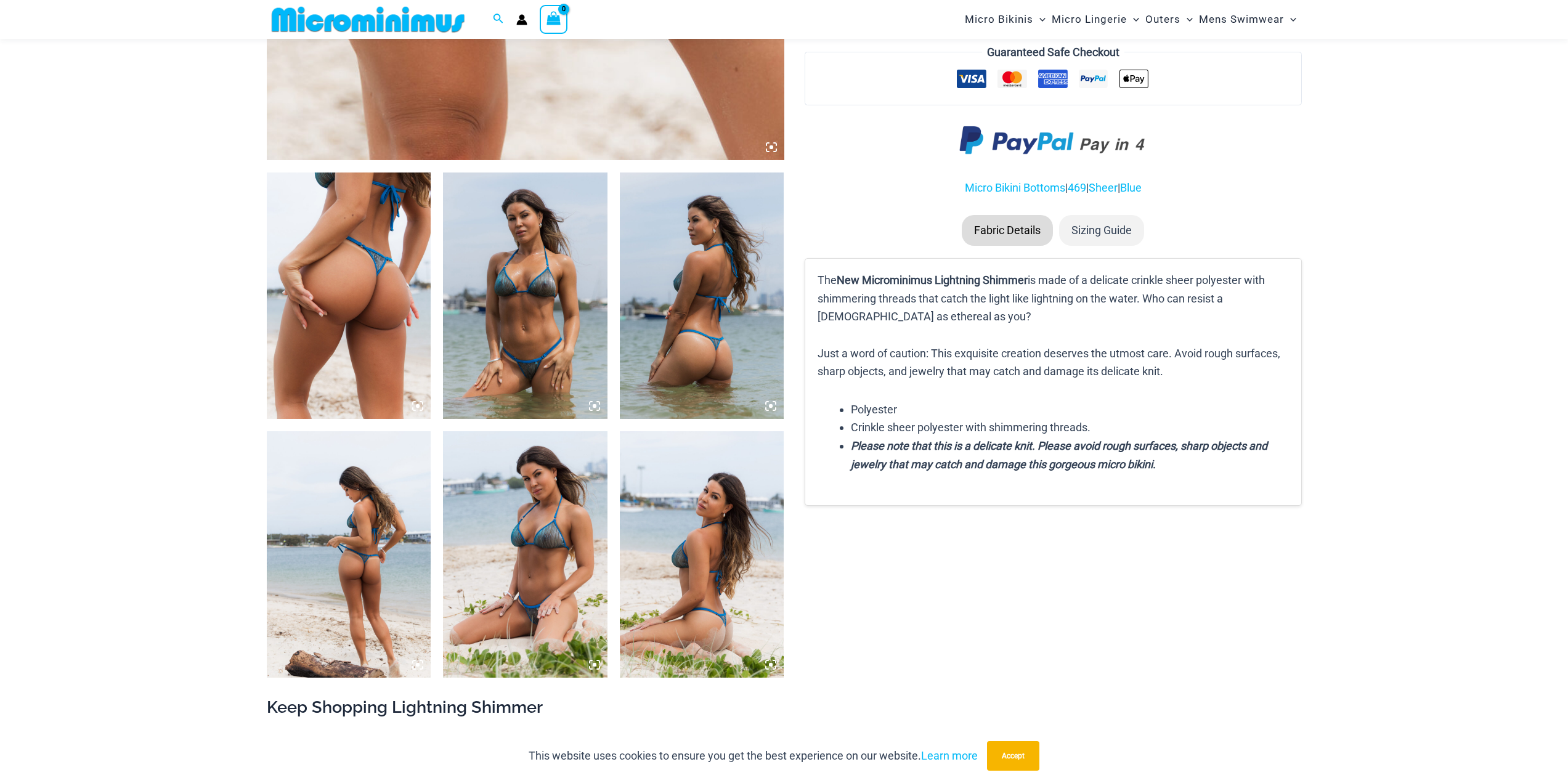
click at [563, 339] on img at bounding box center [525, 295] width 164 height 246
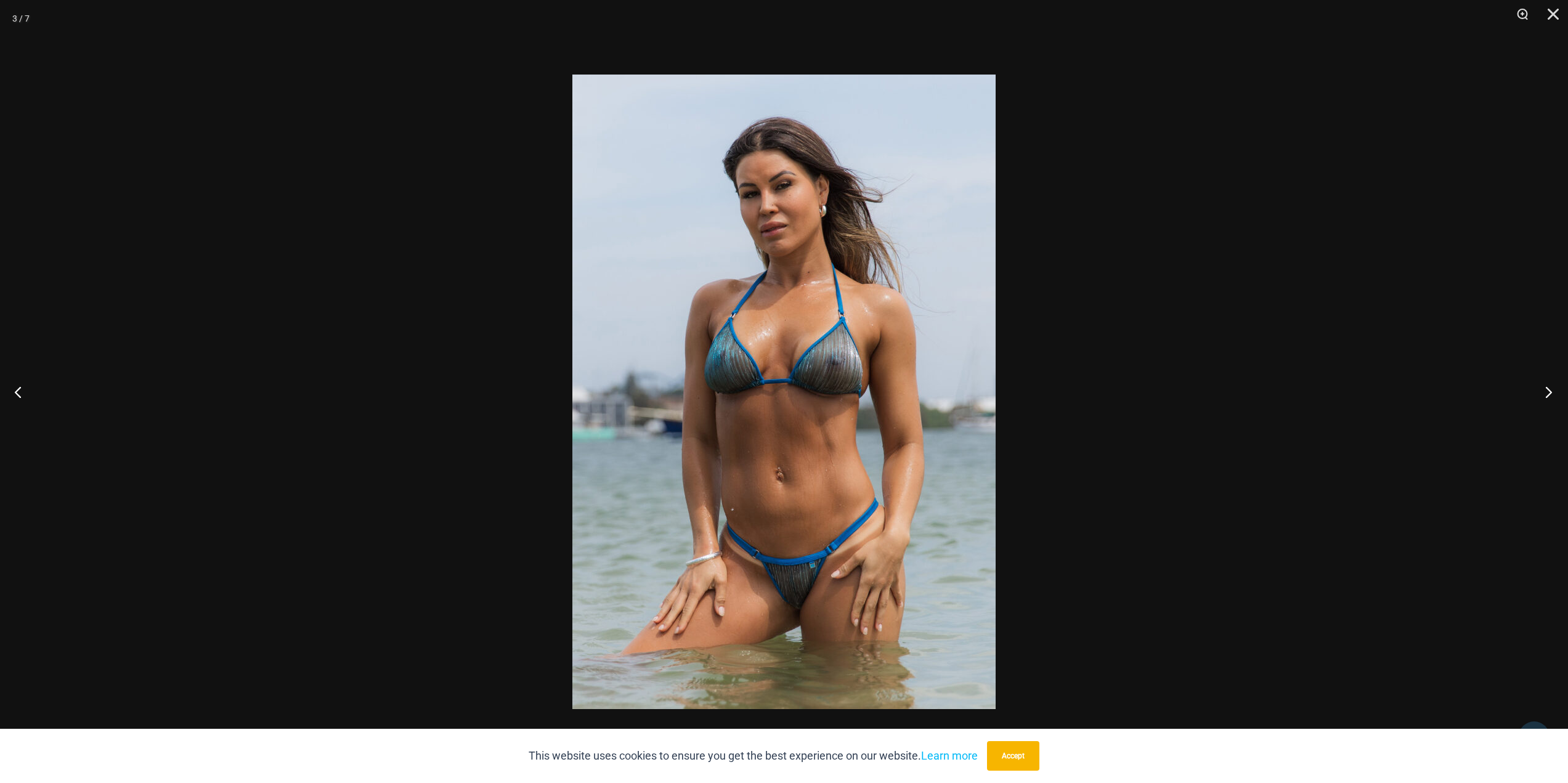
click at [1535, 392] on button "Next" at bounding box center [1544, 392] width 46 height 61
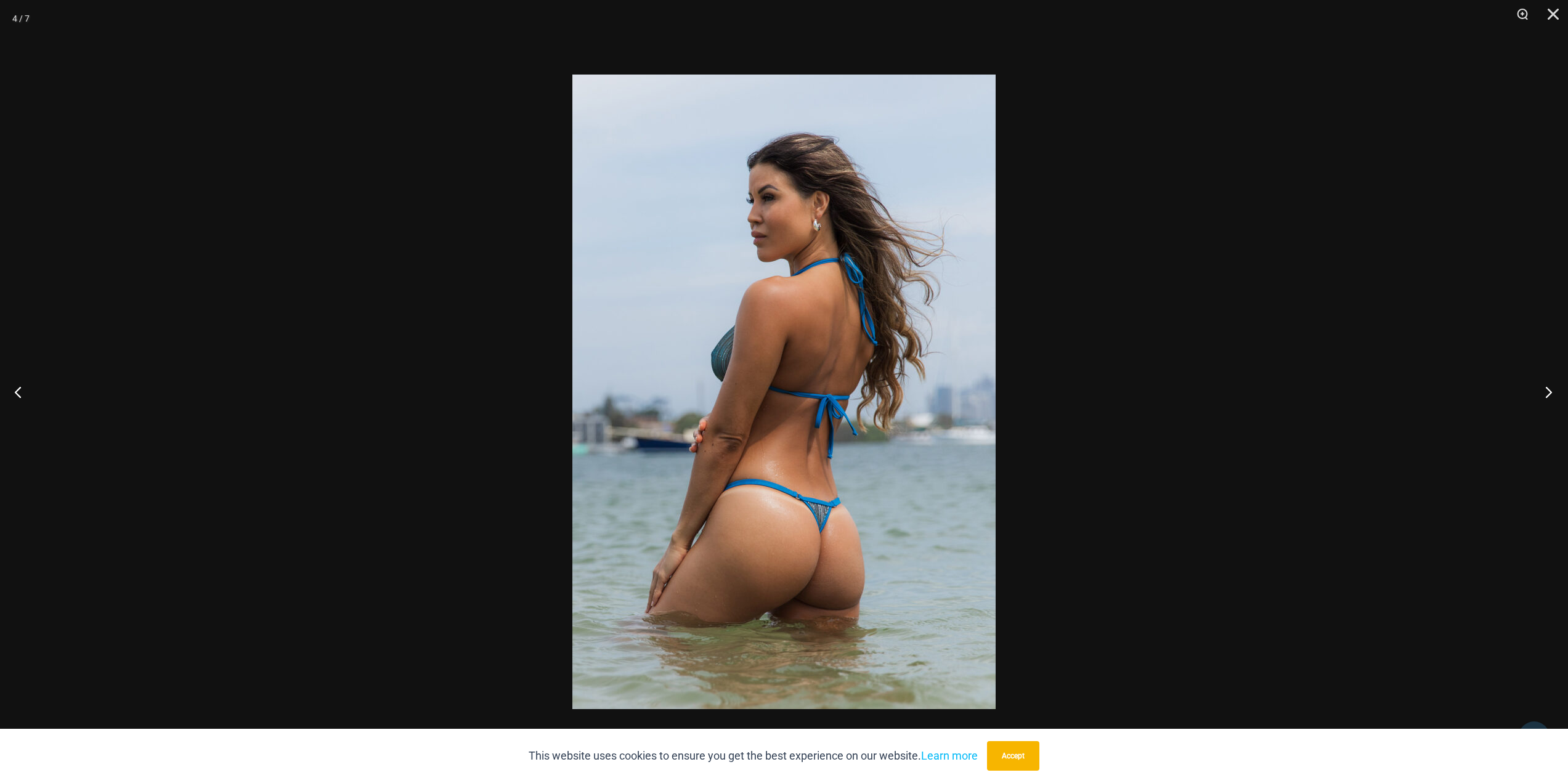
click at [1535, 392] on button "Next" at bounding box center [1544, 392] width 46 height 61
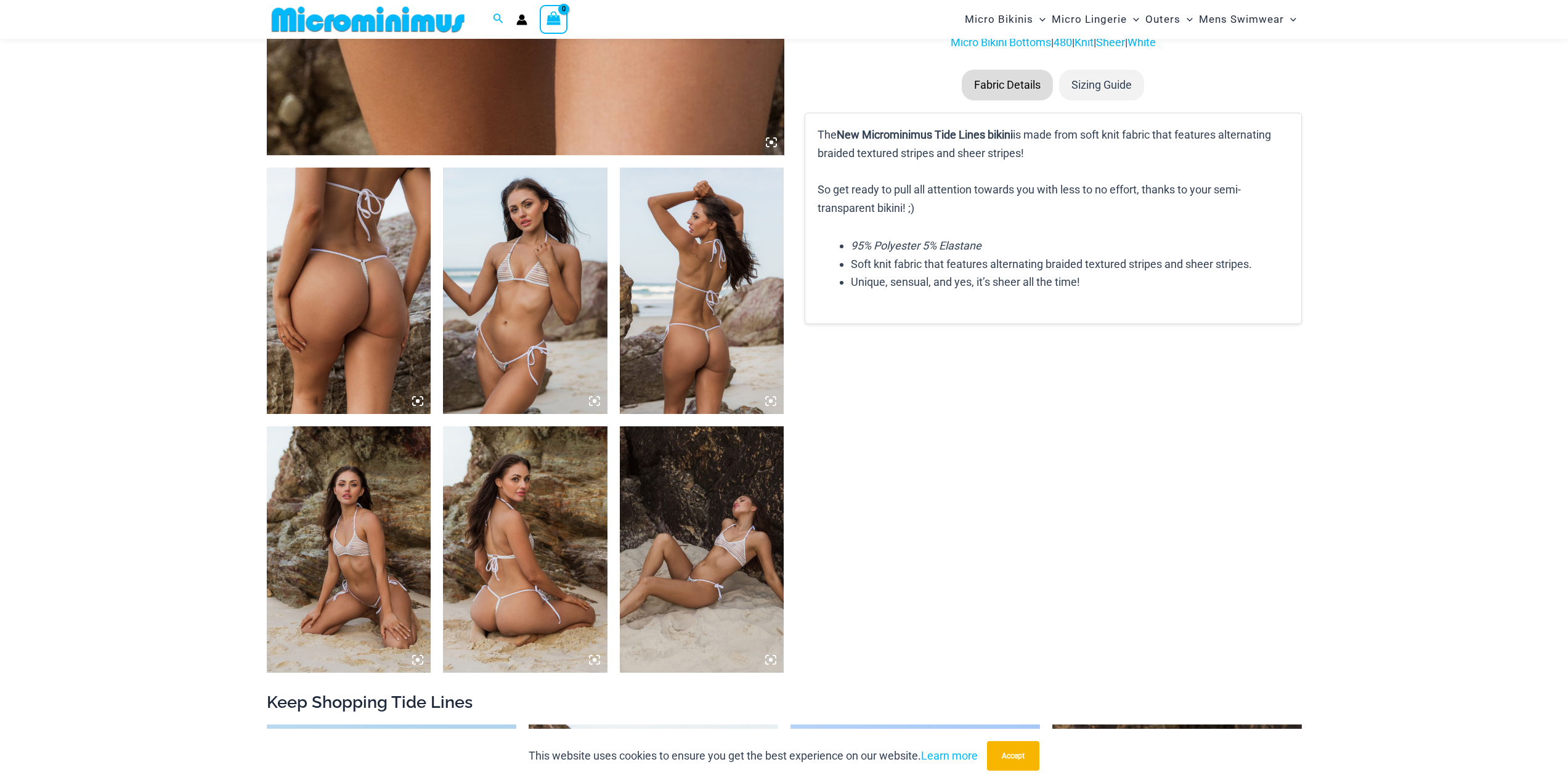
scroll to position [791, 0]
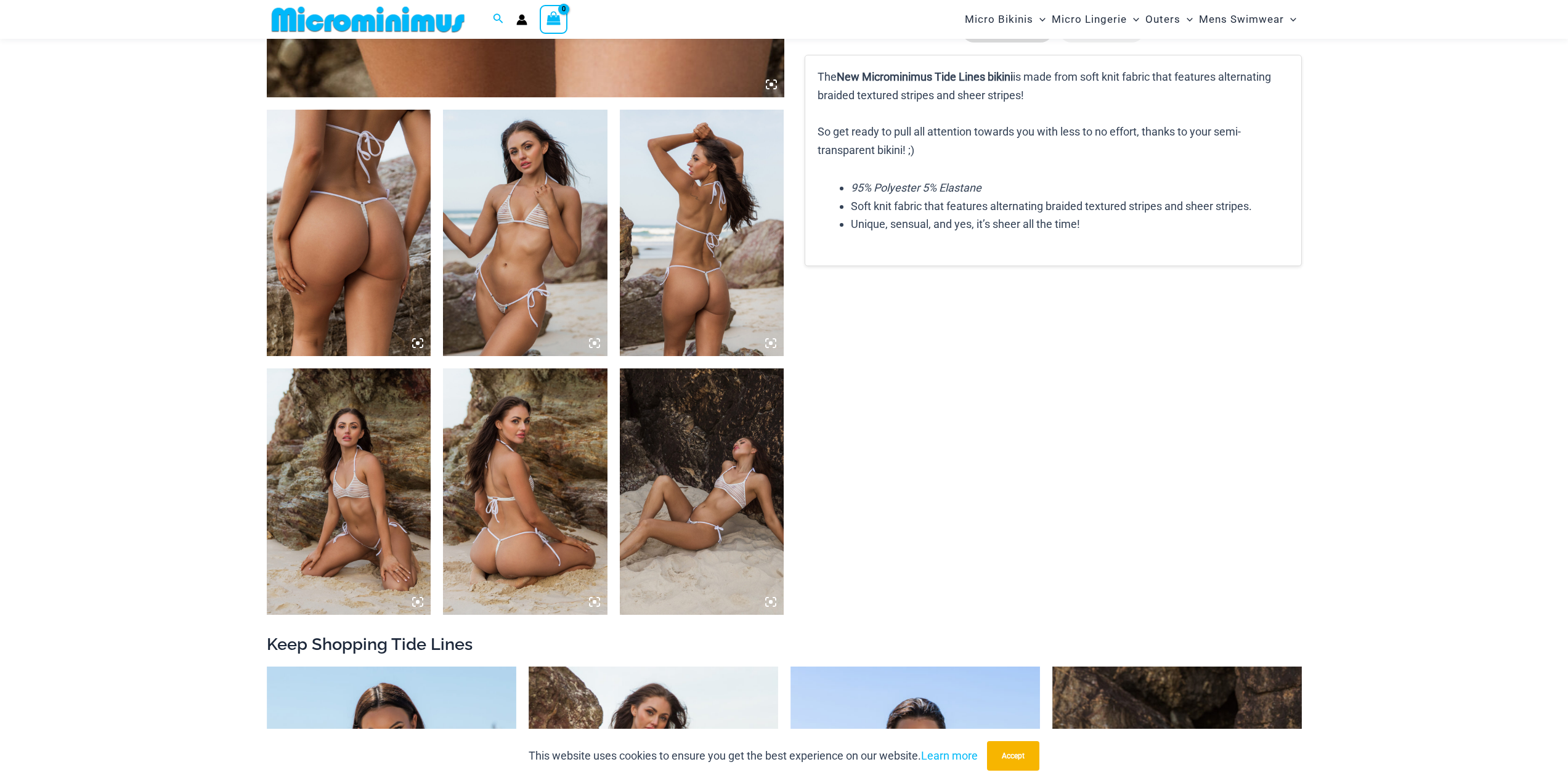
click at [542, 289] on img at bounding box center [525, 232] width 164 height 246
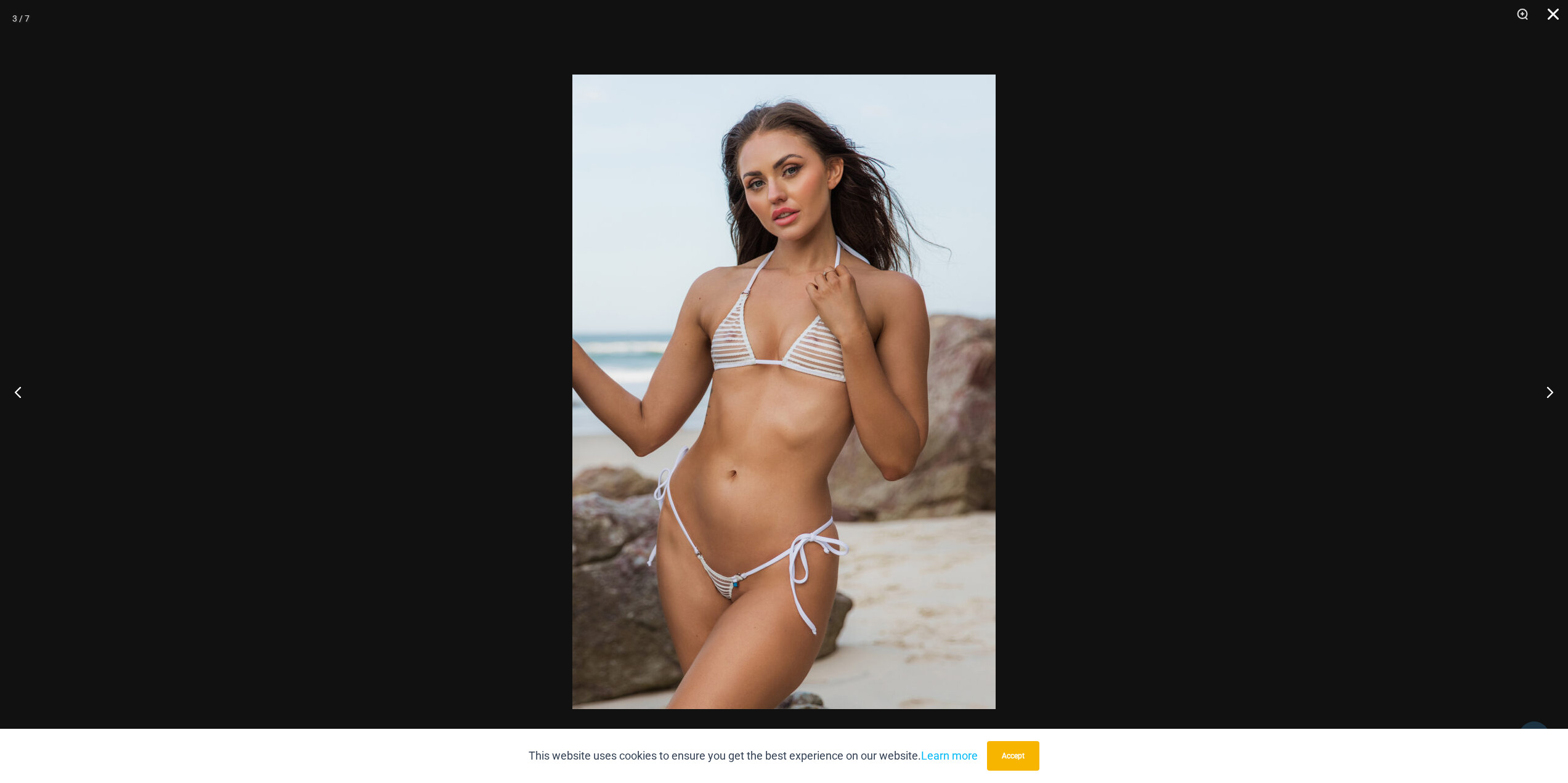
click at [1562, 13] on button "Close" at bounding box center [1548, 18] width 31 height 37
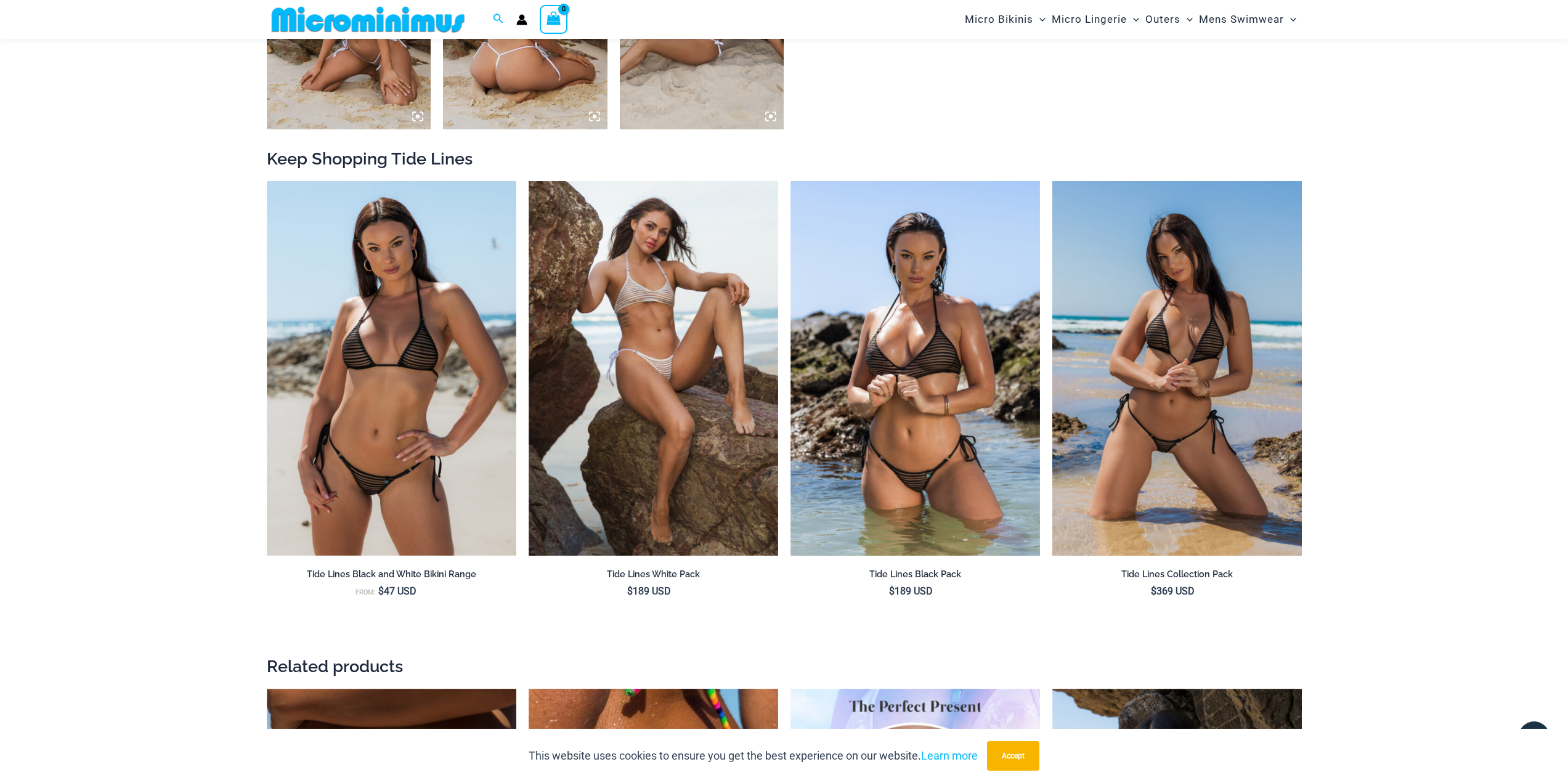
scroll to position [1284, 0]
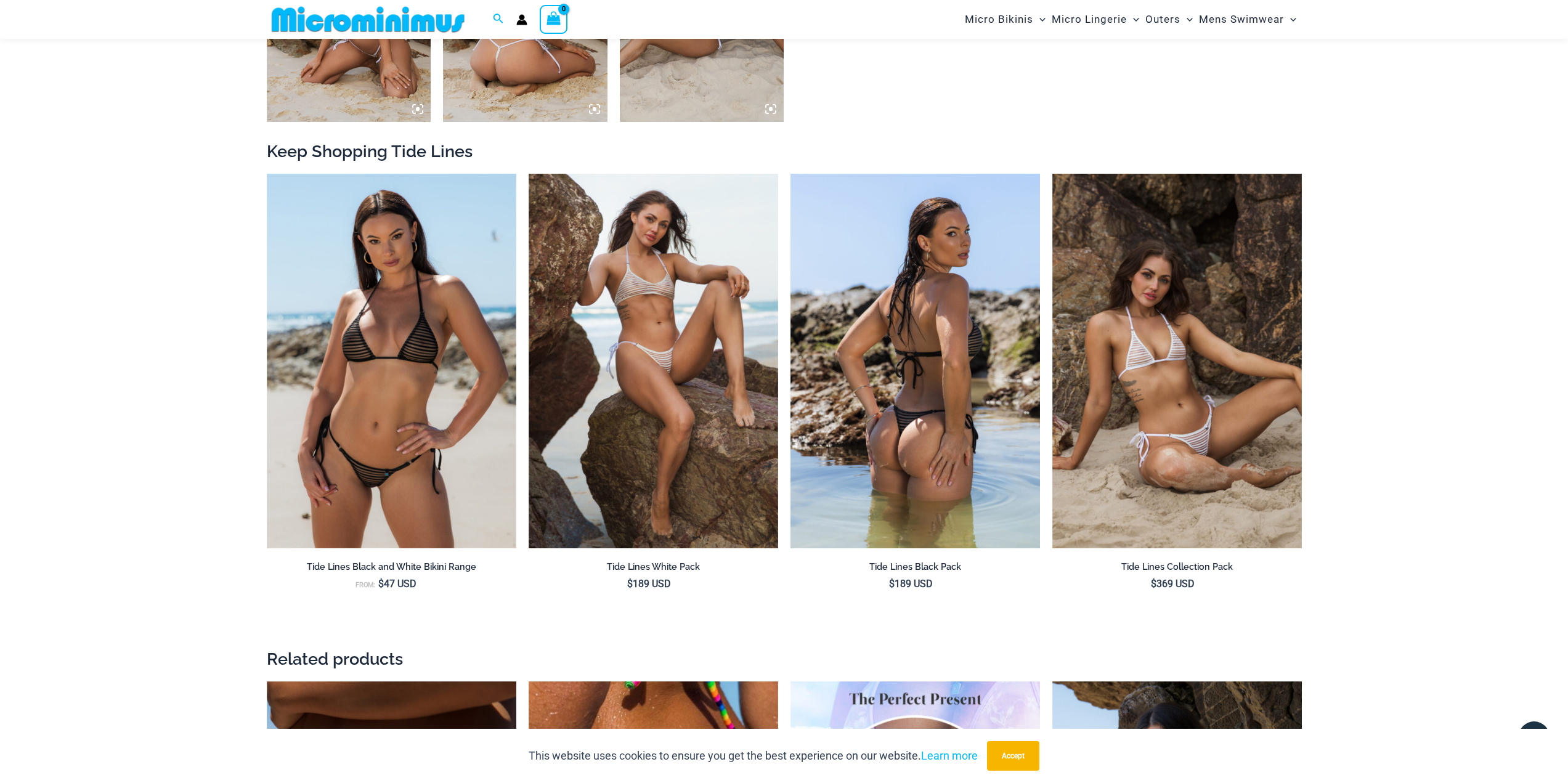
click at [901, 404] on img at bounding box center [914, 361] width 249 height 375
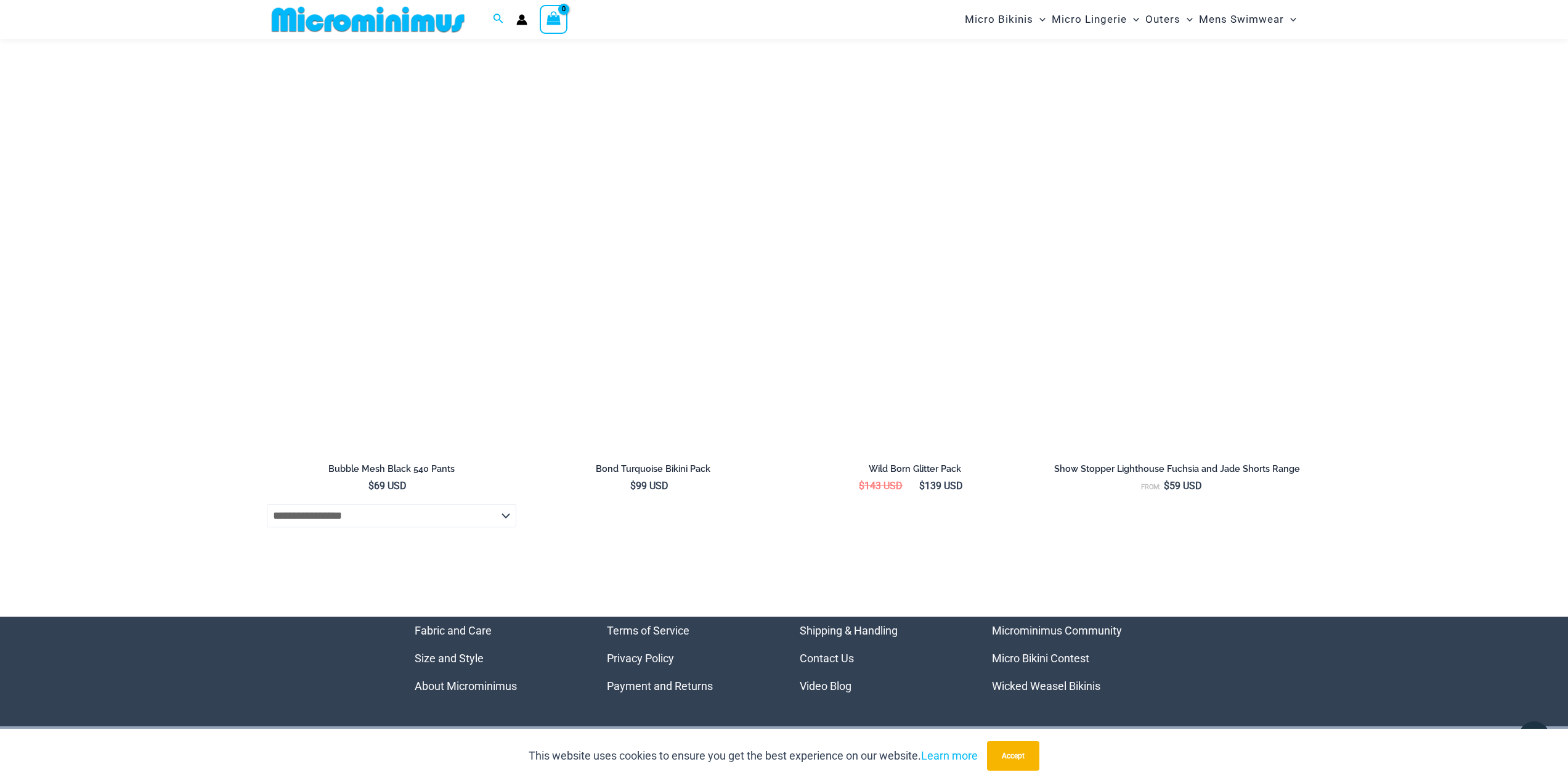
scroll to position [4117, 0]
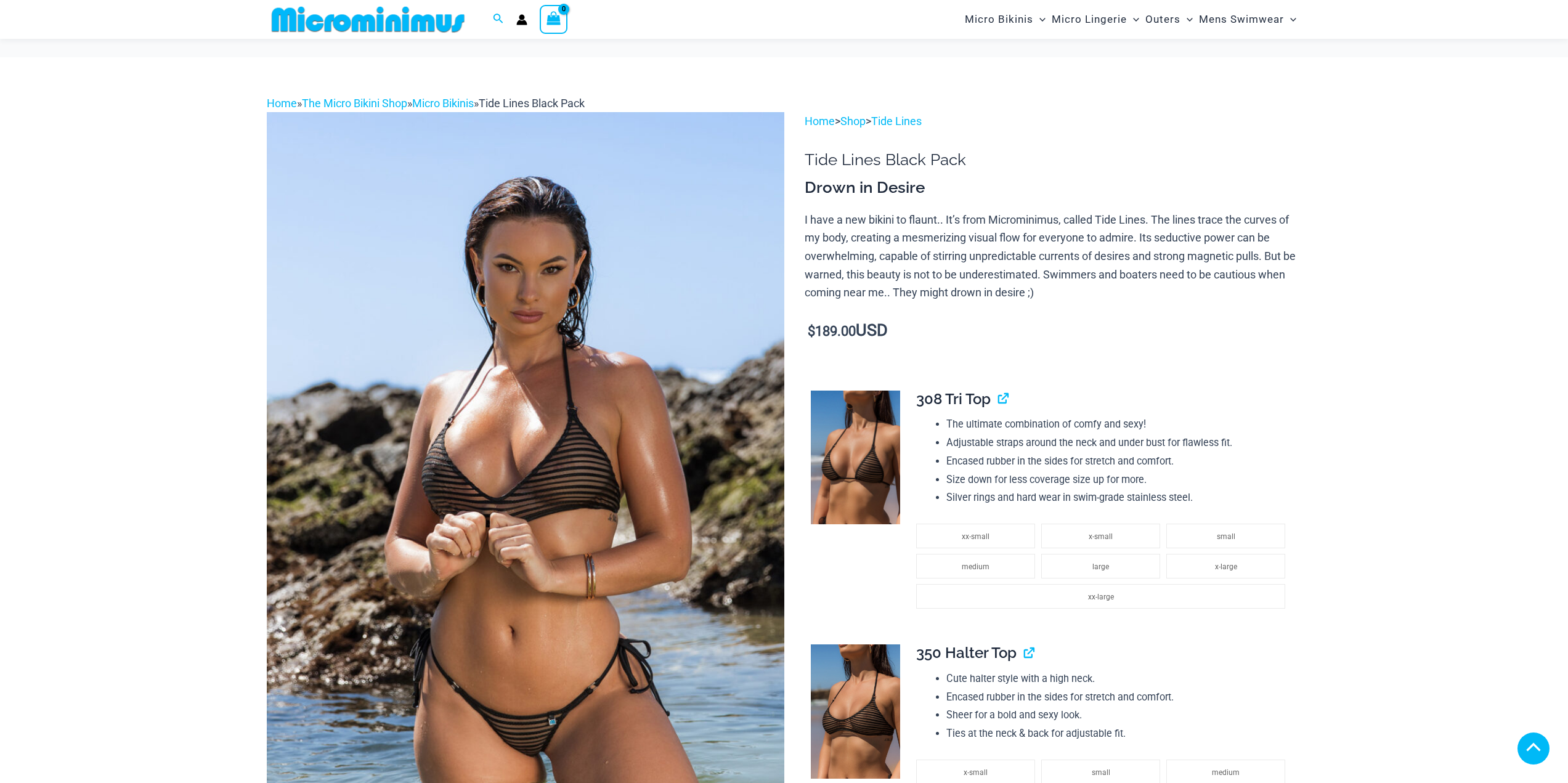
scroll to position [677, 0]
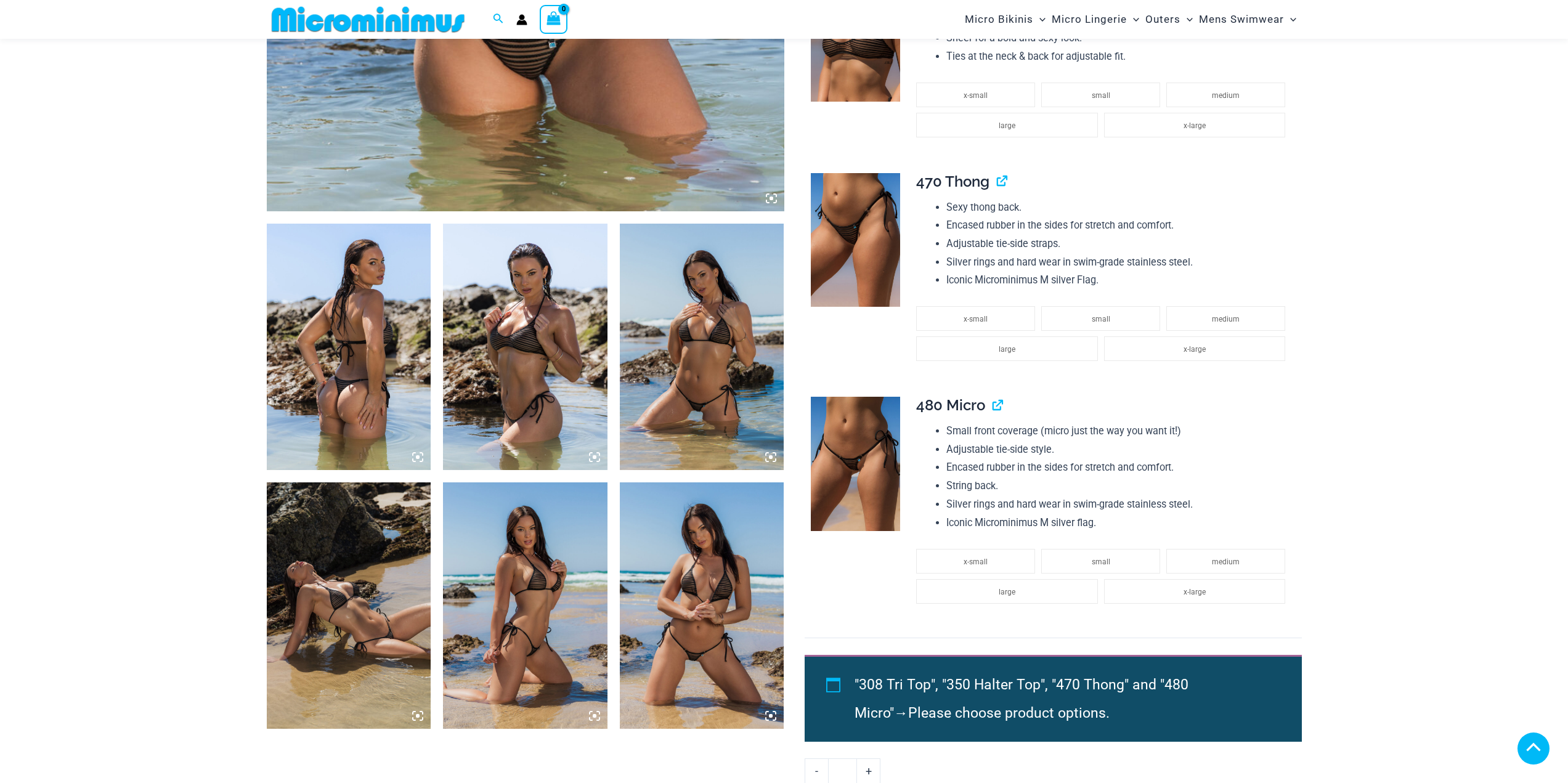
click at [725, 356] on img at bounding box center [702, 347] width 164 height 246
click at [774, 458] on icon at bounding box center [770, 457] width 11 height 11
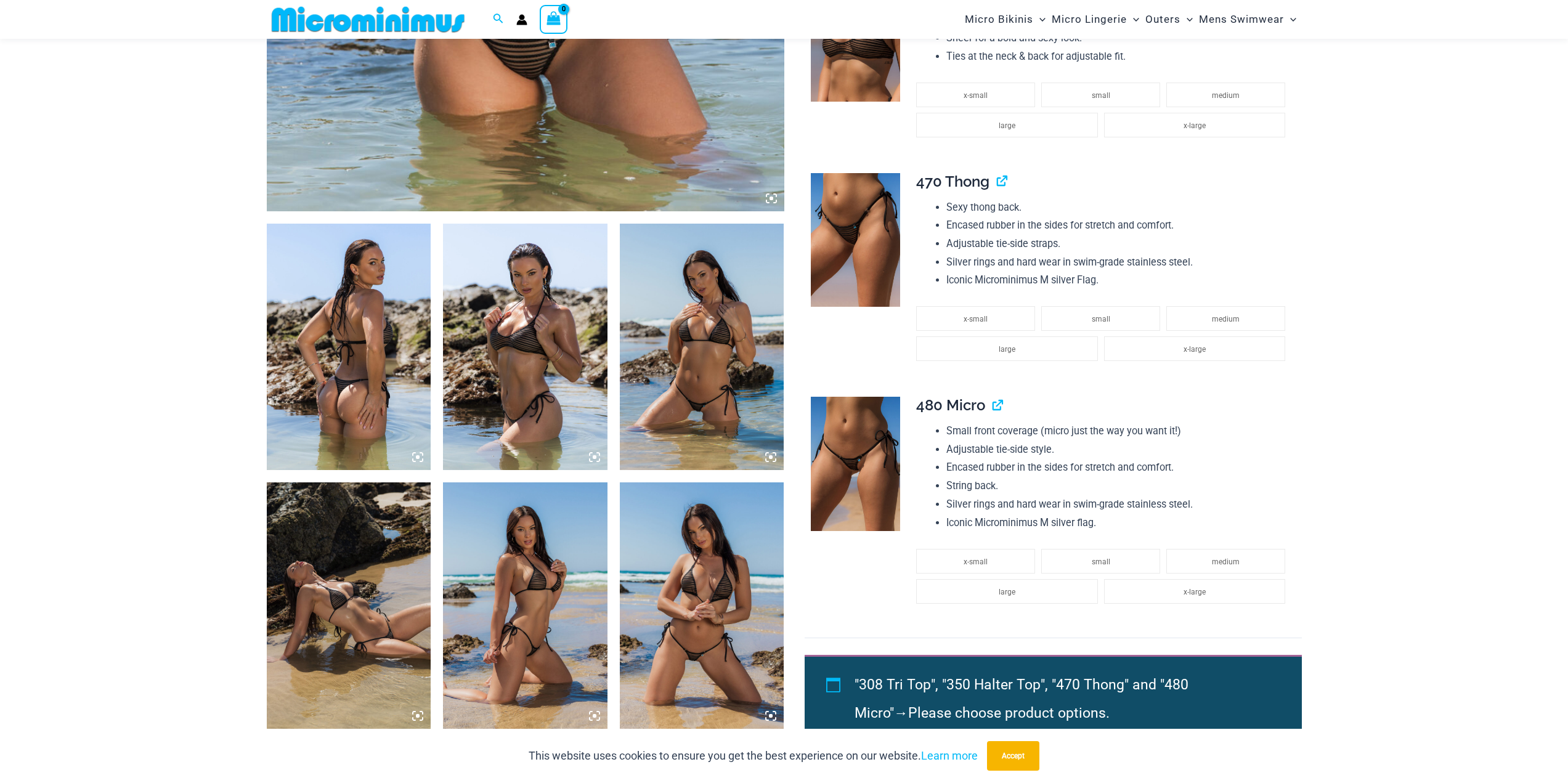
click at [750, 448] on img at bounding box center [702, 347] width 164 height 246
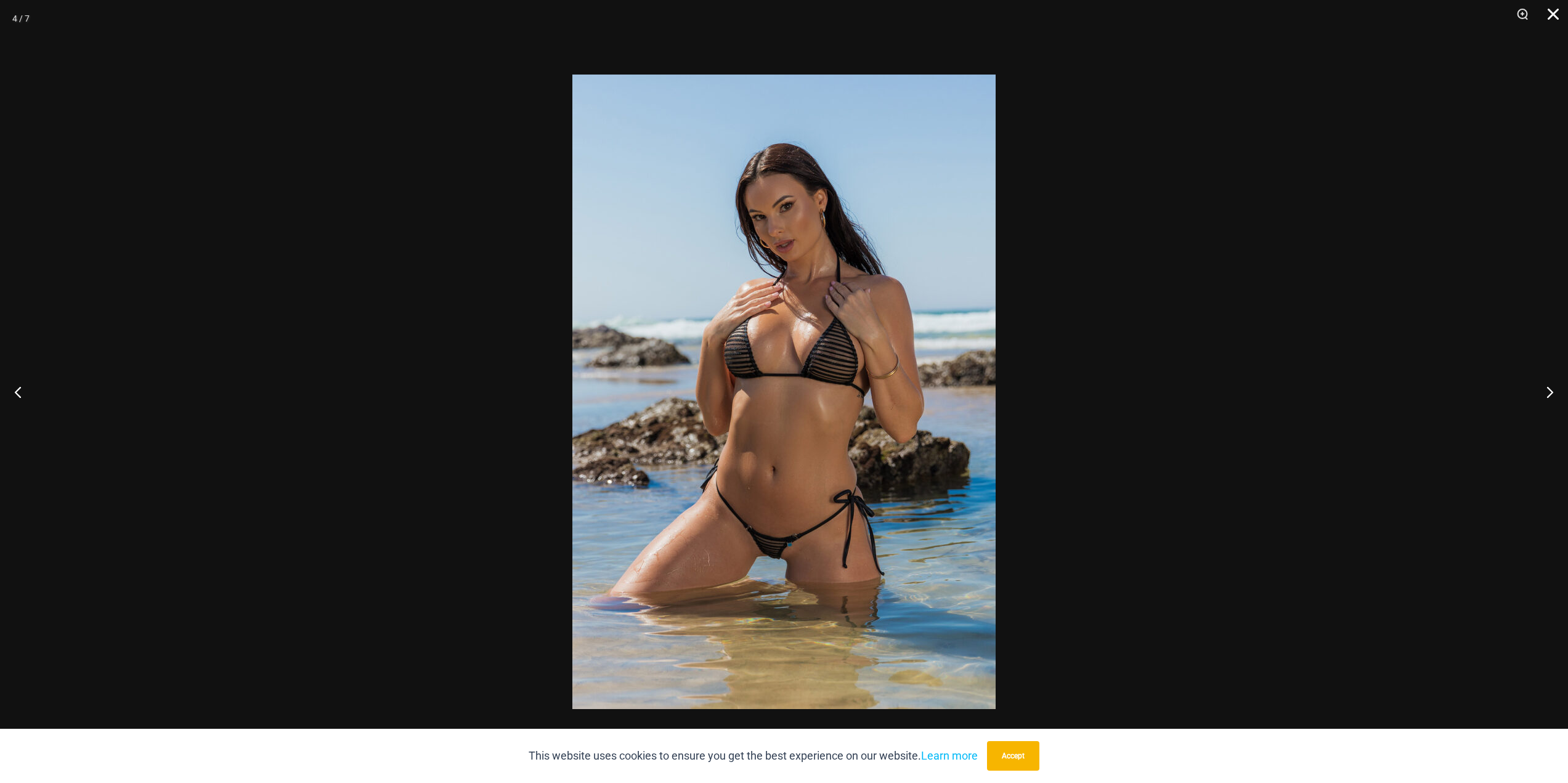
click at [1553, 10] on button "Close" at bounding box center [1548, 18] width 31 height 37
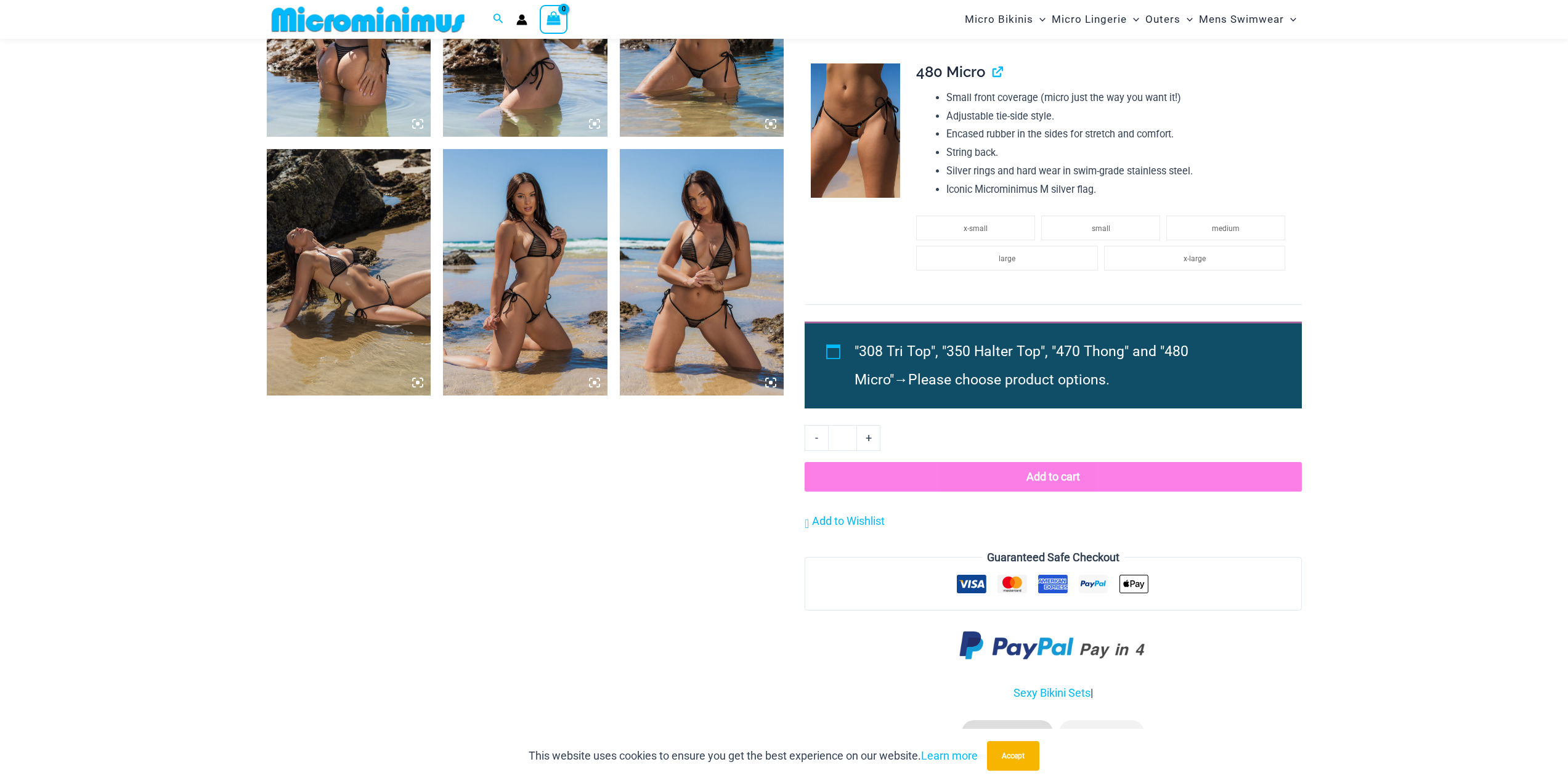
scroll to position [1047, 0]
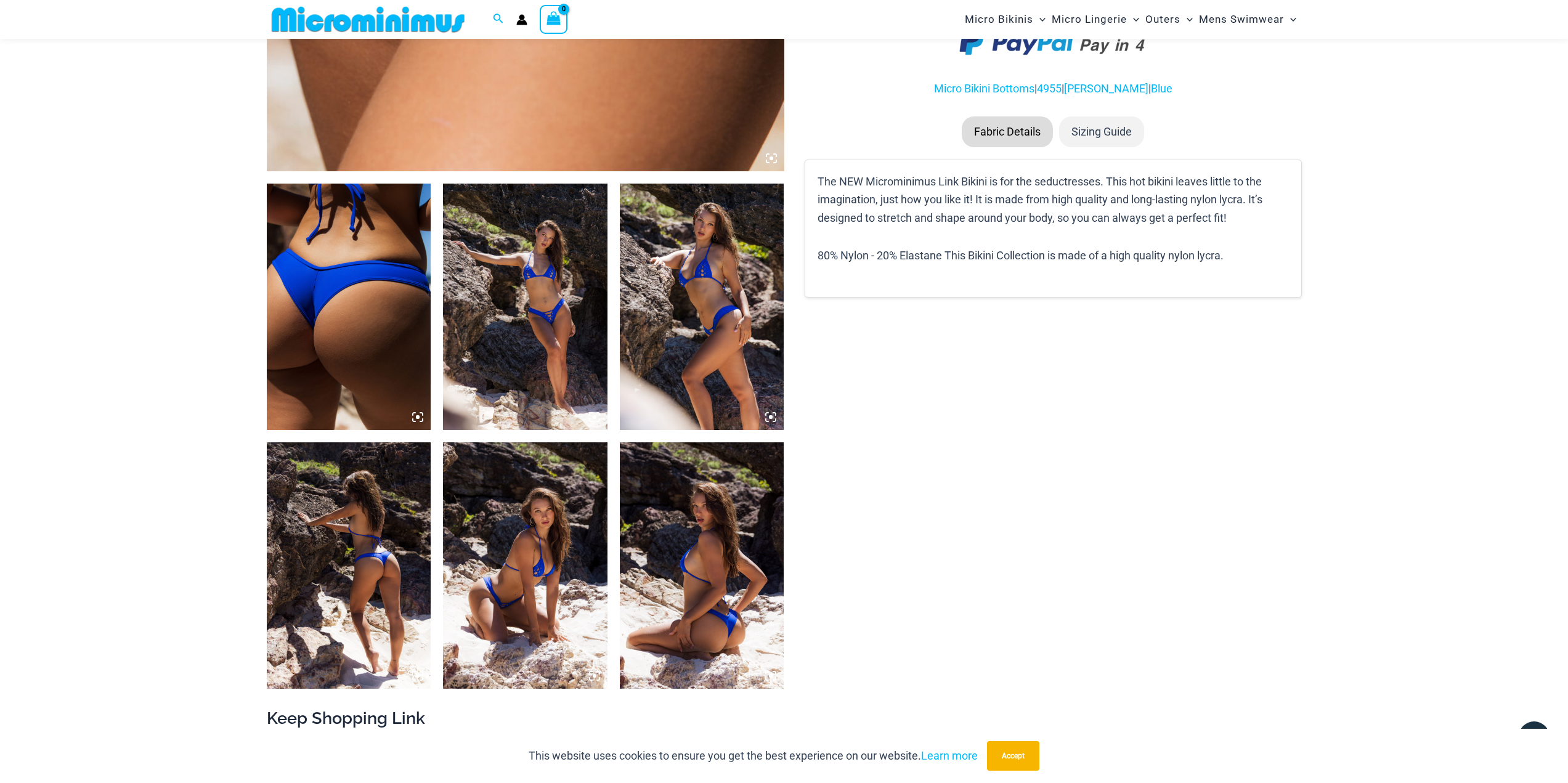
scroll to position [842, 0]
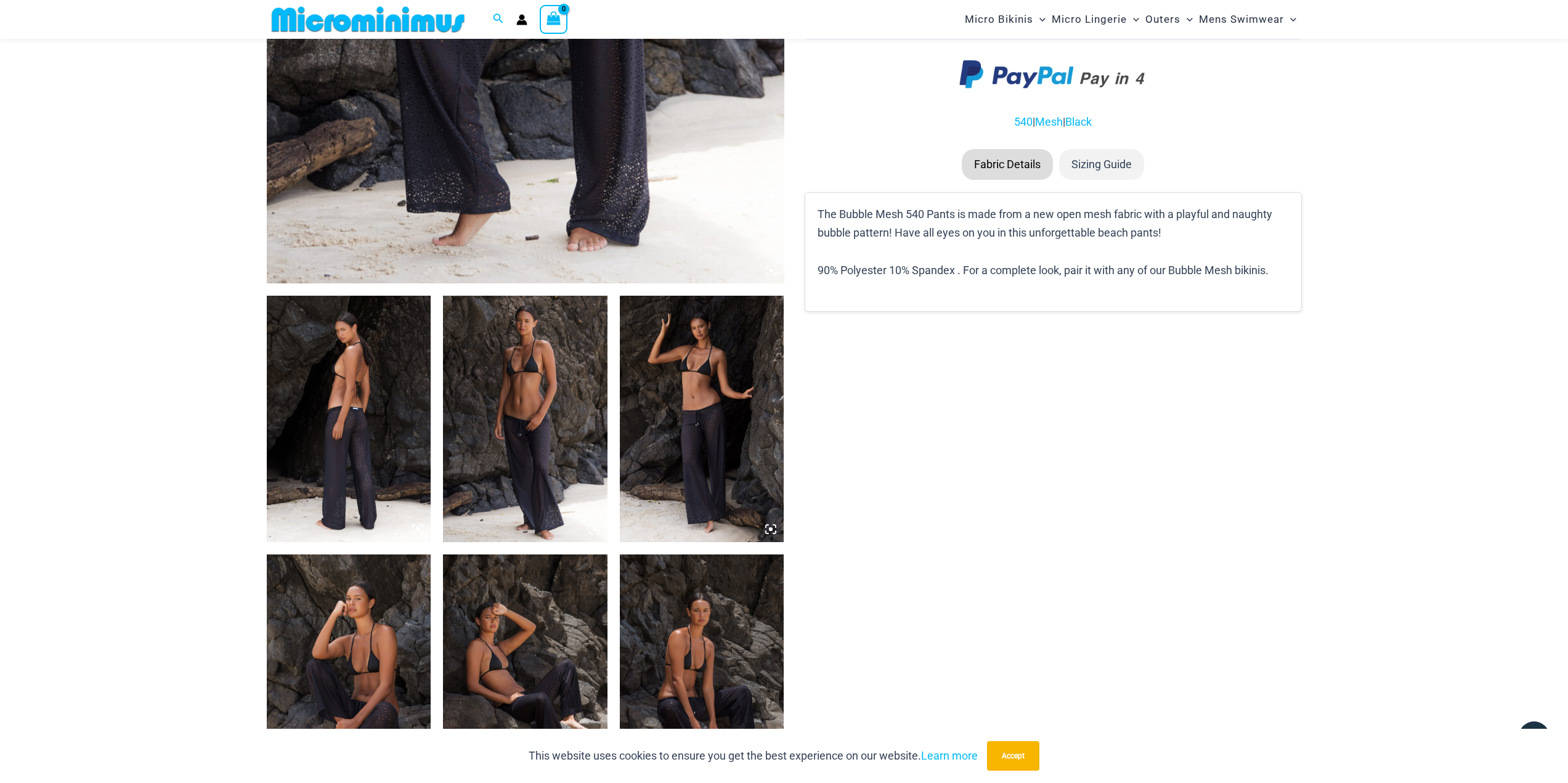
scroll to position [727, 0]
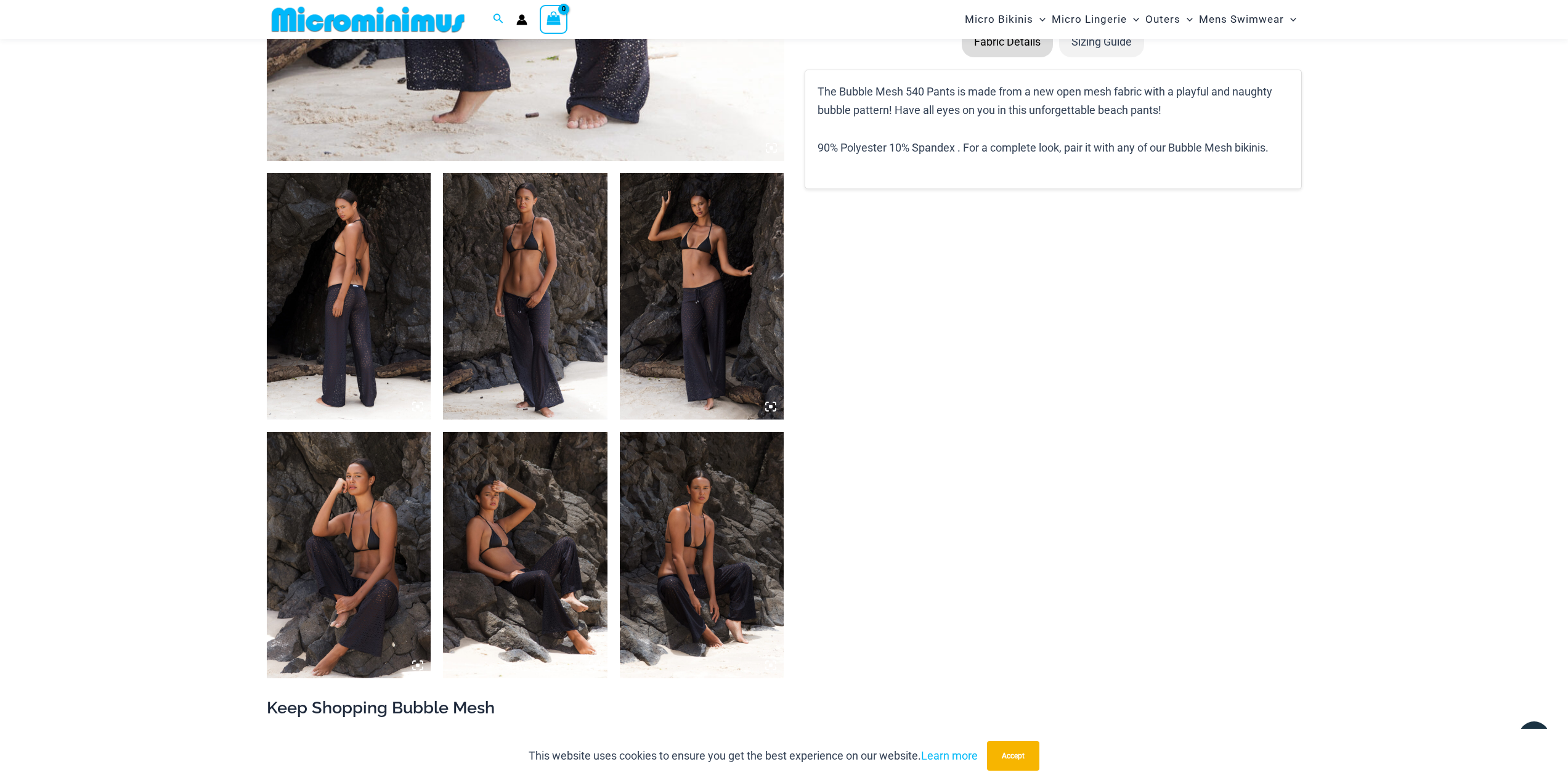
click at [551, 301] on img at bounding box center [525, 296] width 164 height 246
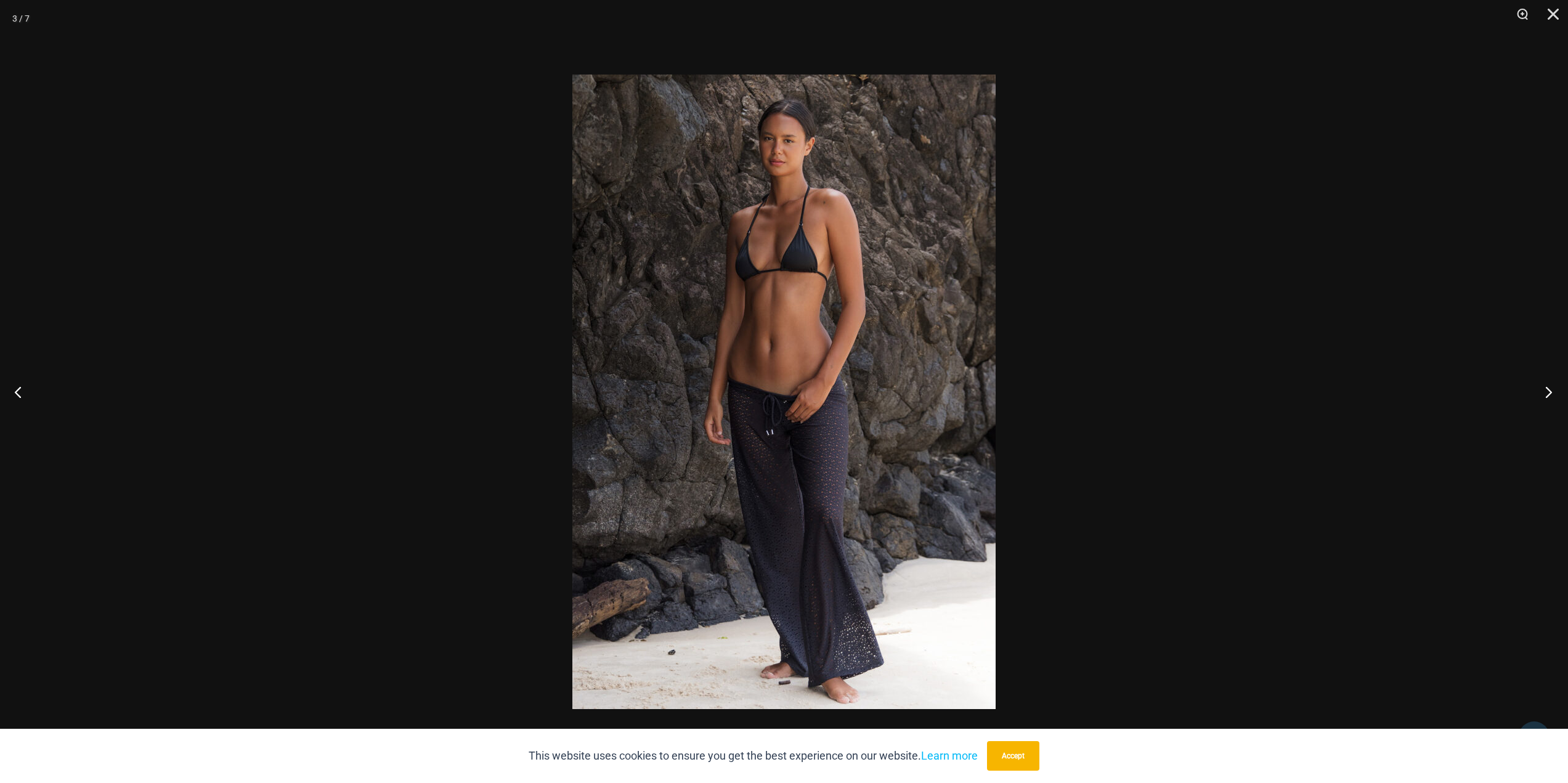
click at [1546, 386] on button "Next" at bounding box center [1544, 392] width 46 height 61
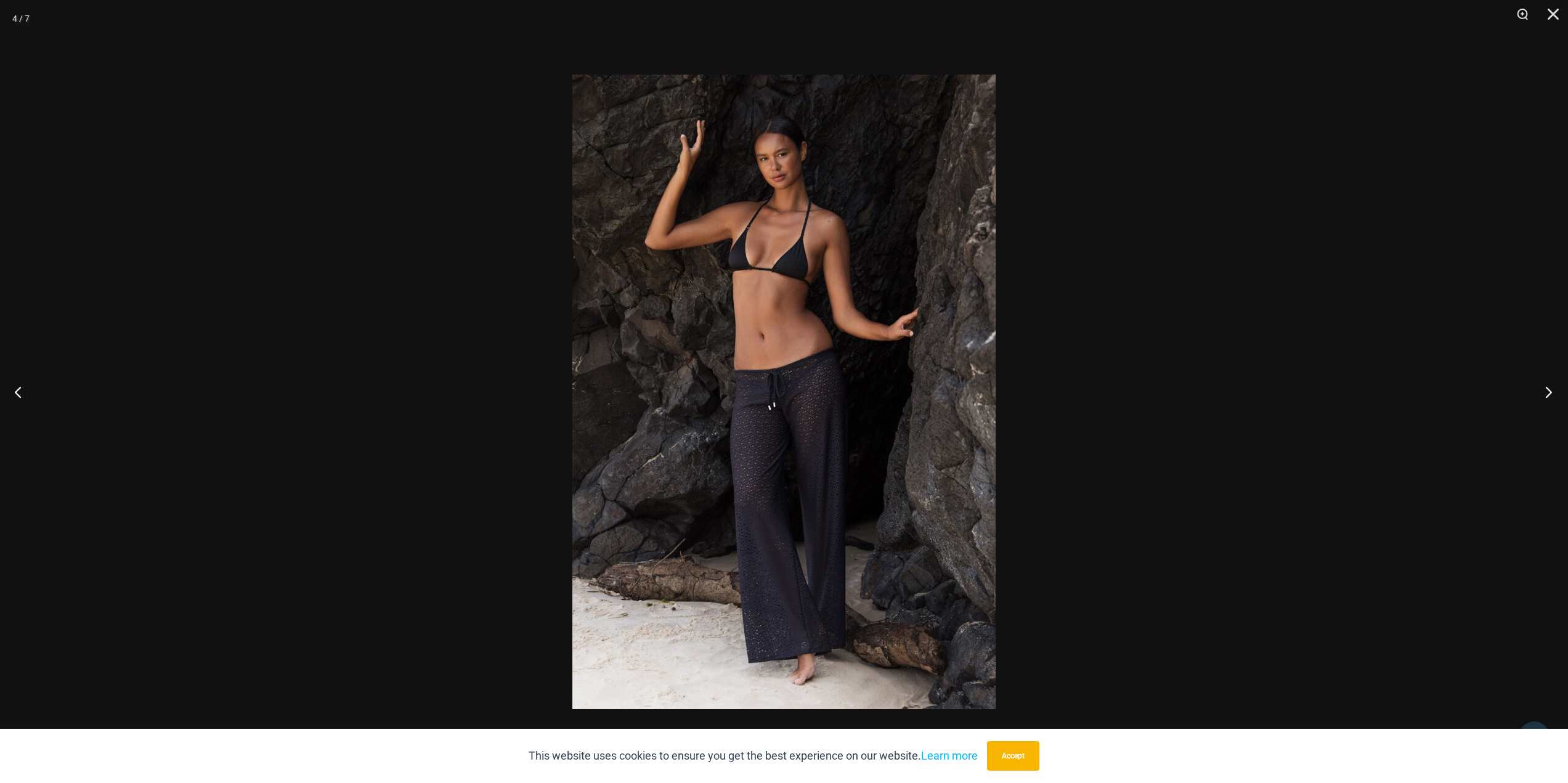
click at [1546, 386] on button "Next" at bounding box center [1544, 392] width 46 height 61
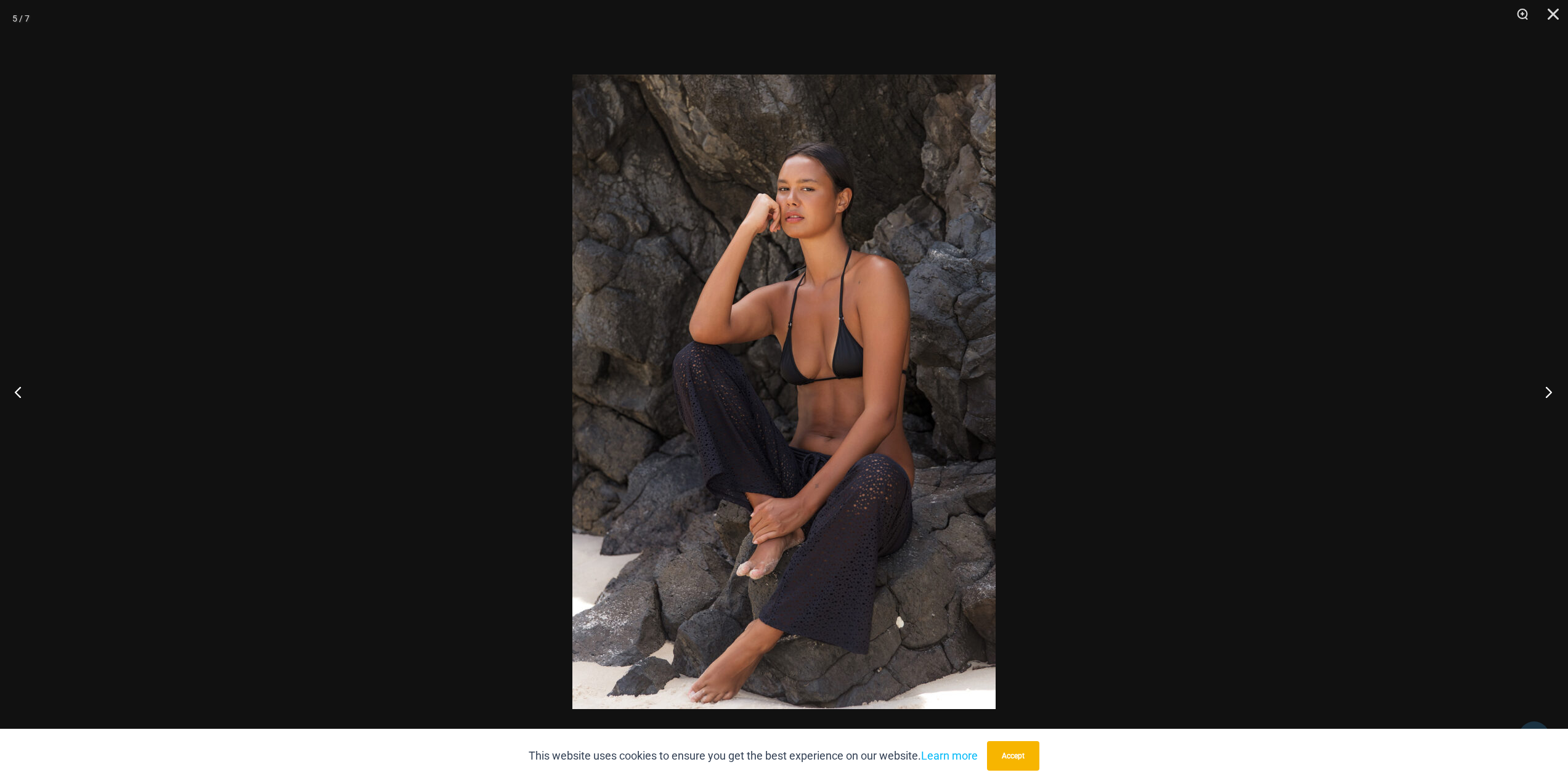
click at [1546, 386] on button "Next" at bounding box center [1544, 392] width 46 height 61
